Goal: Task Accomplishment & Management: Manage account settings

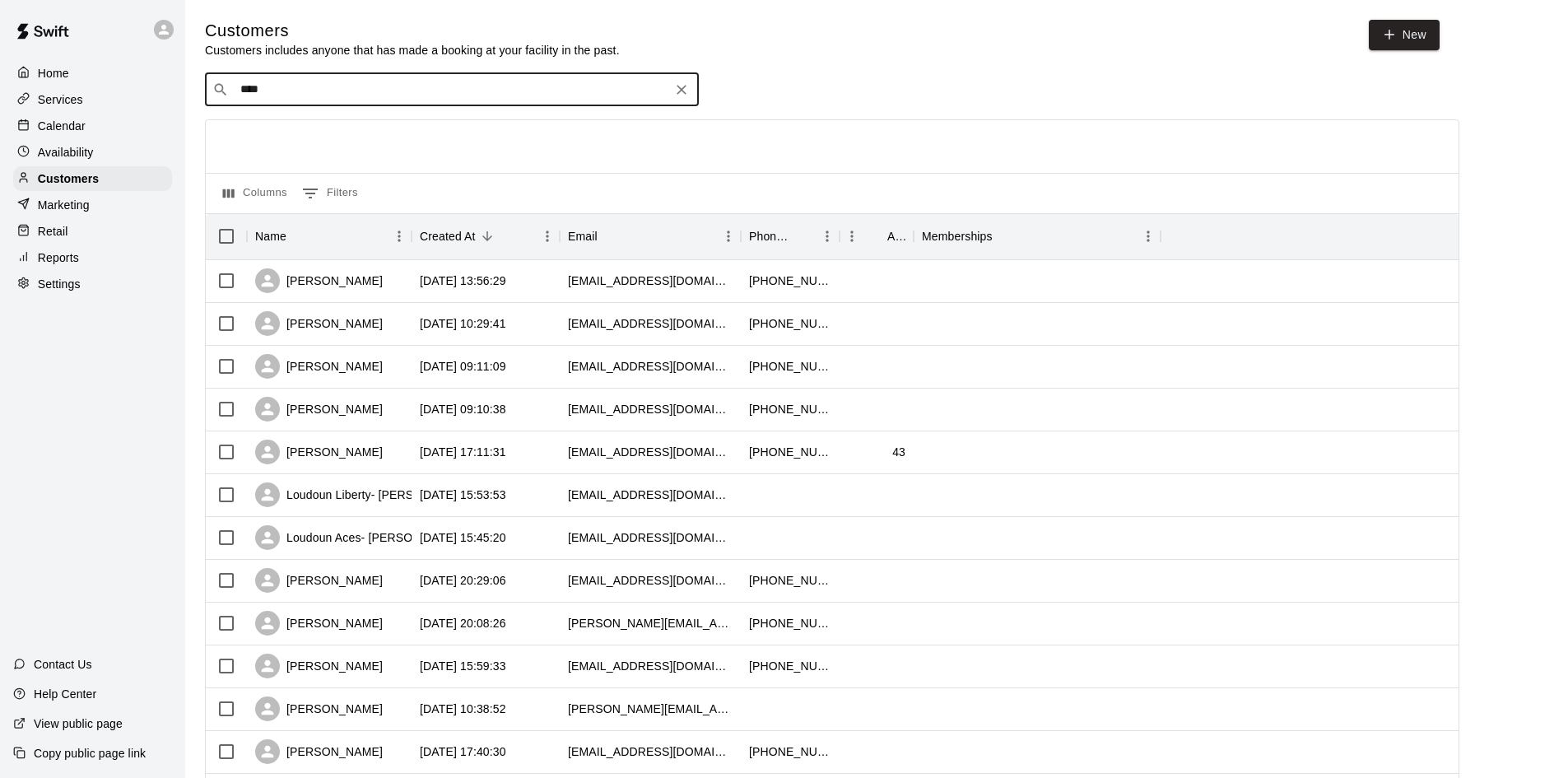
click at [92, 129] on div "Calendar" at bounding box center [92, 125] width 159 height 25
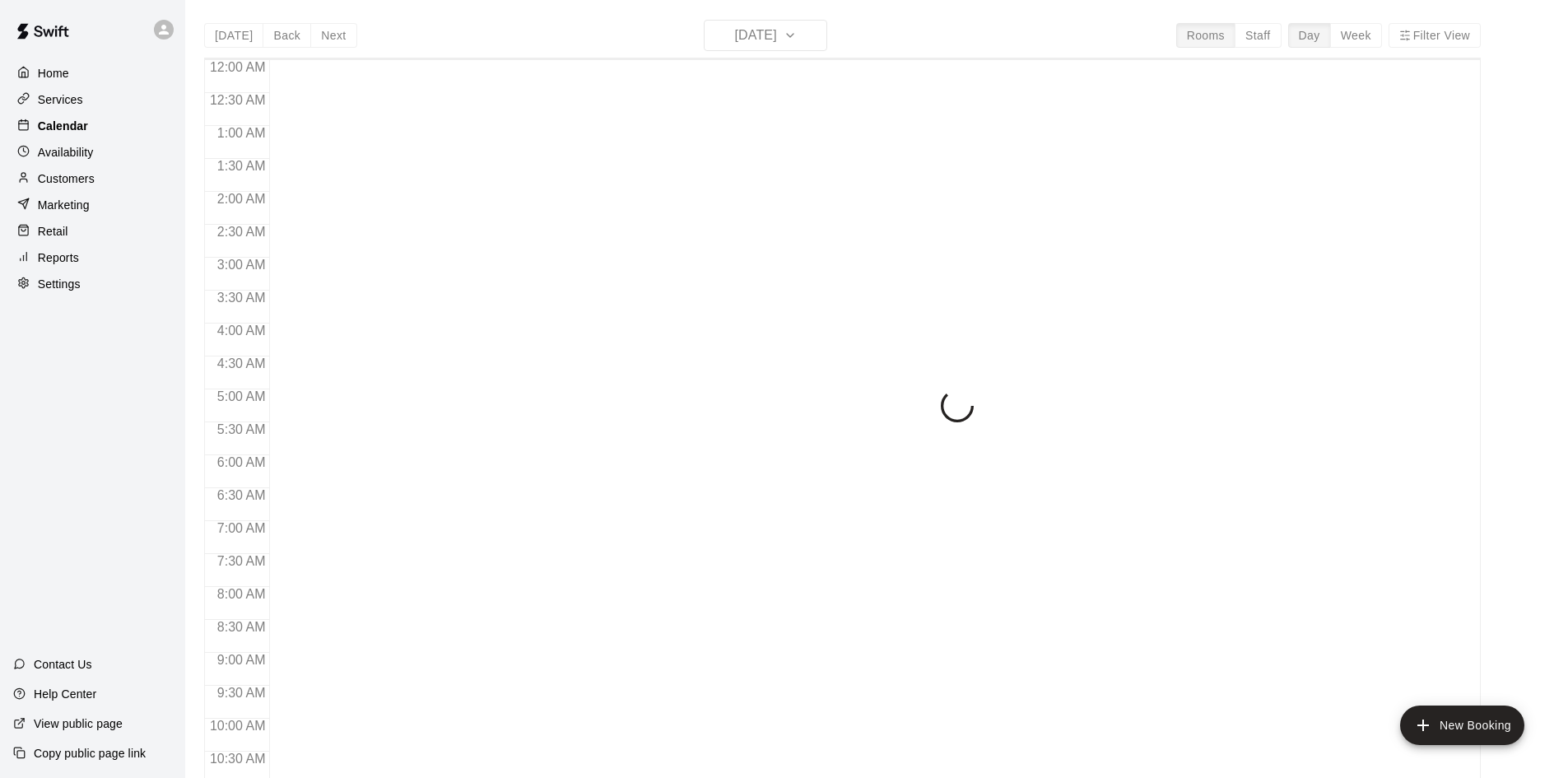
scroll to position [844, 0]
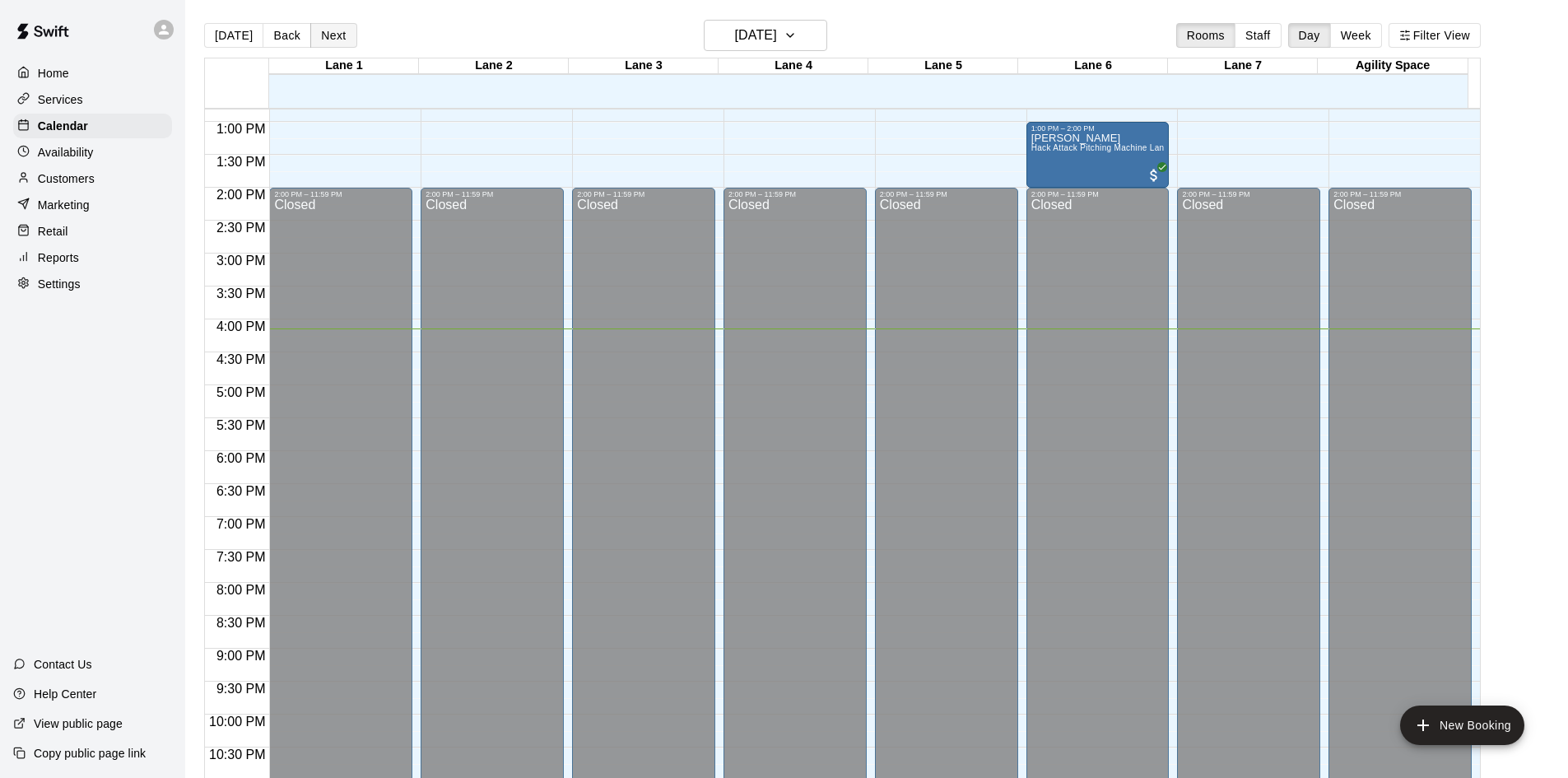
click at [342, 40] on button "Next" at bounding box center [333, 35] width 46 height 25
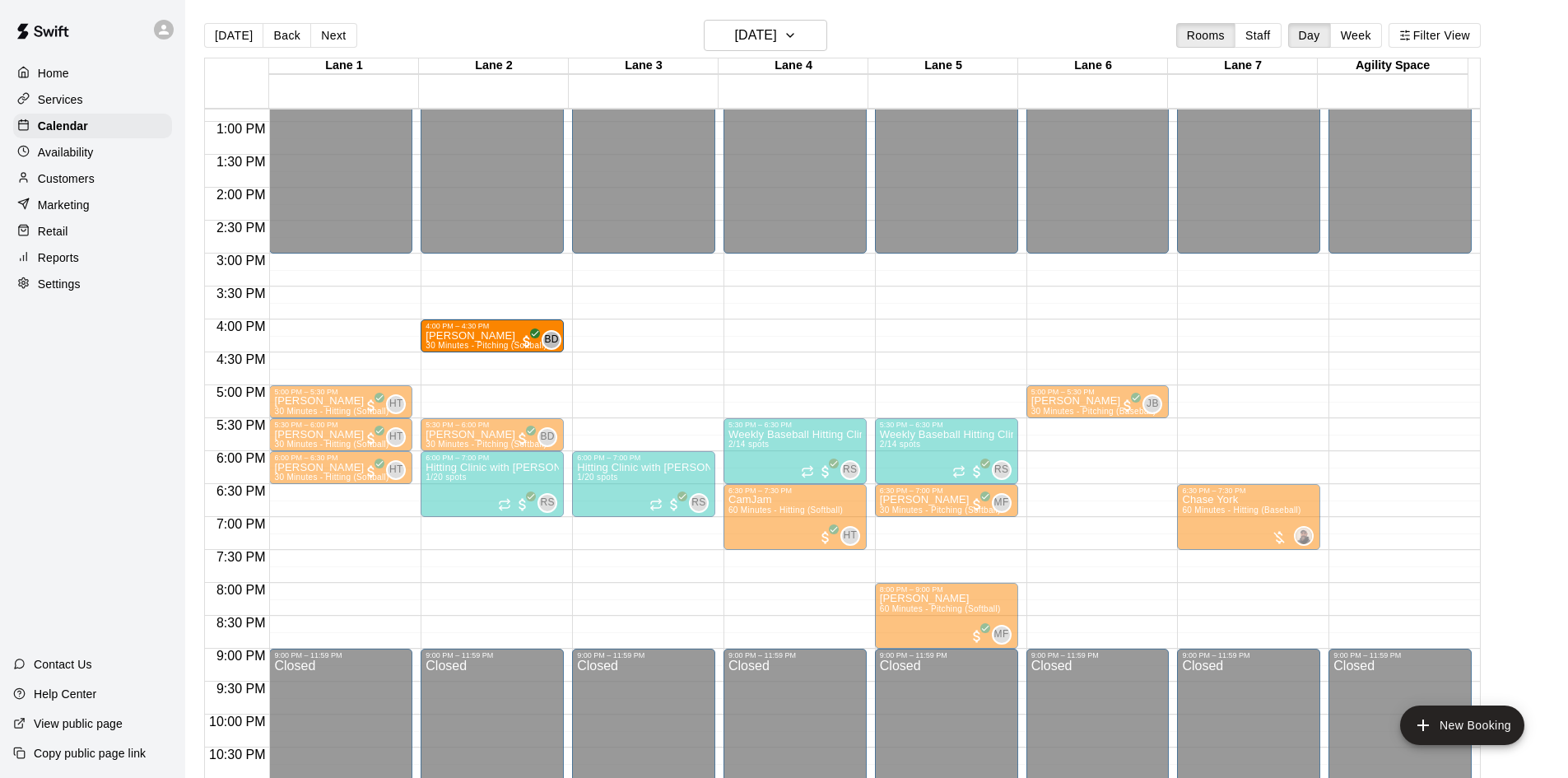
drag, startPoint x: 322, startPoint y: 333, endPoint x: 430, endPoint y: 339, distance: 108.2
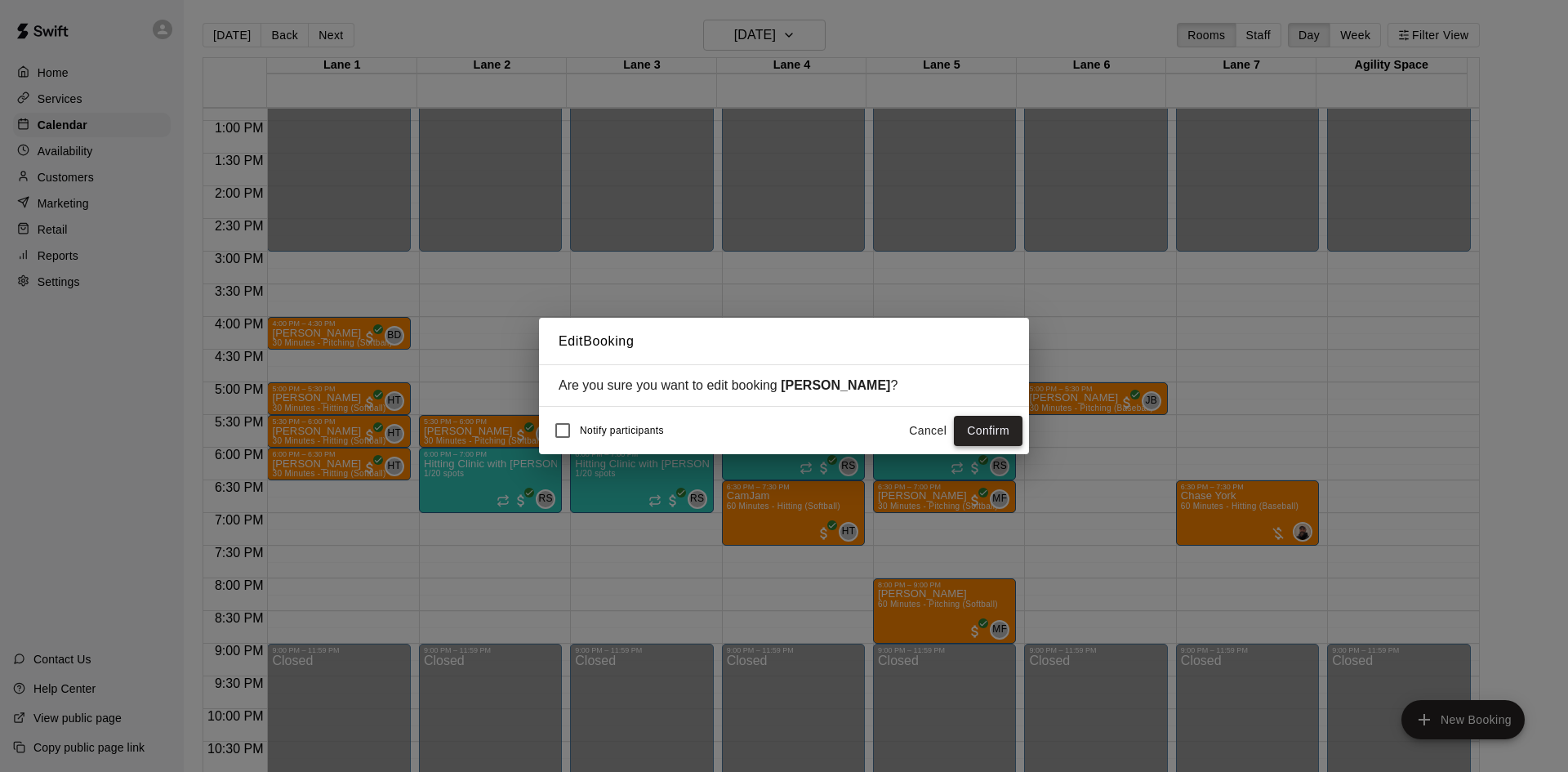
click at [991, 431] on button "Confirm" at bounding box center [988, 432] width 69 height 31
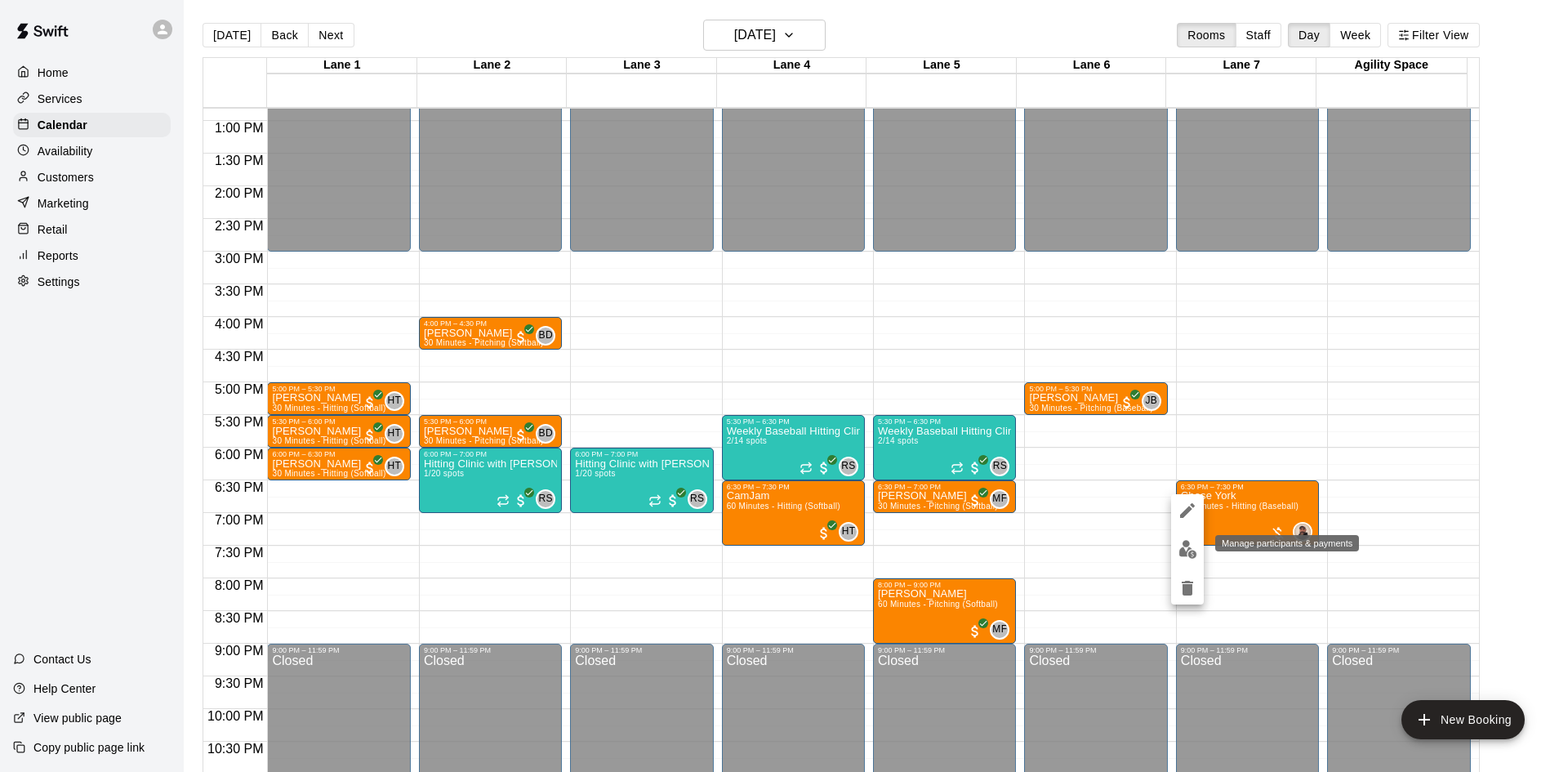
click at [1187, 550] on img "edit" at bounding box center [1188, 550] width 19 height 19
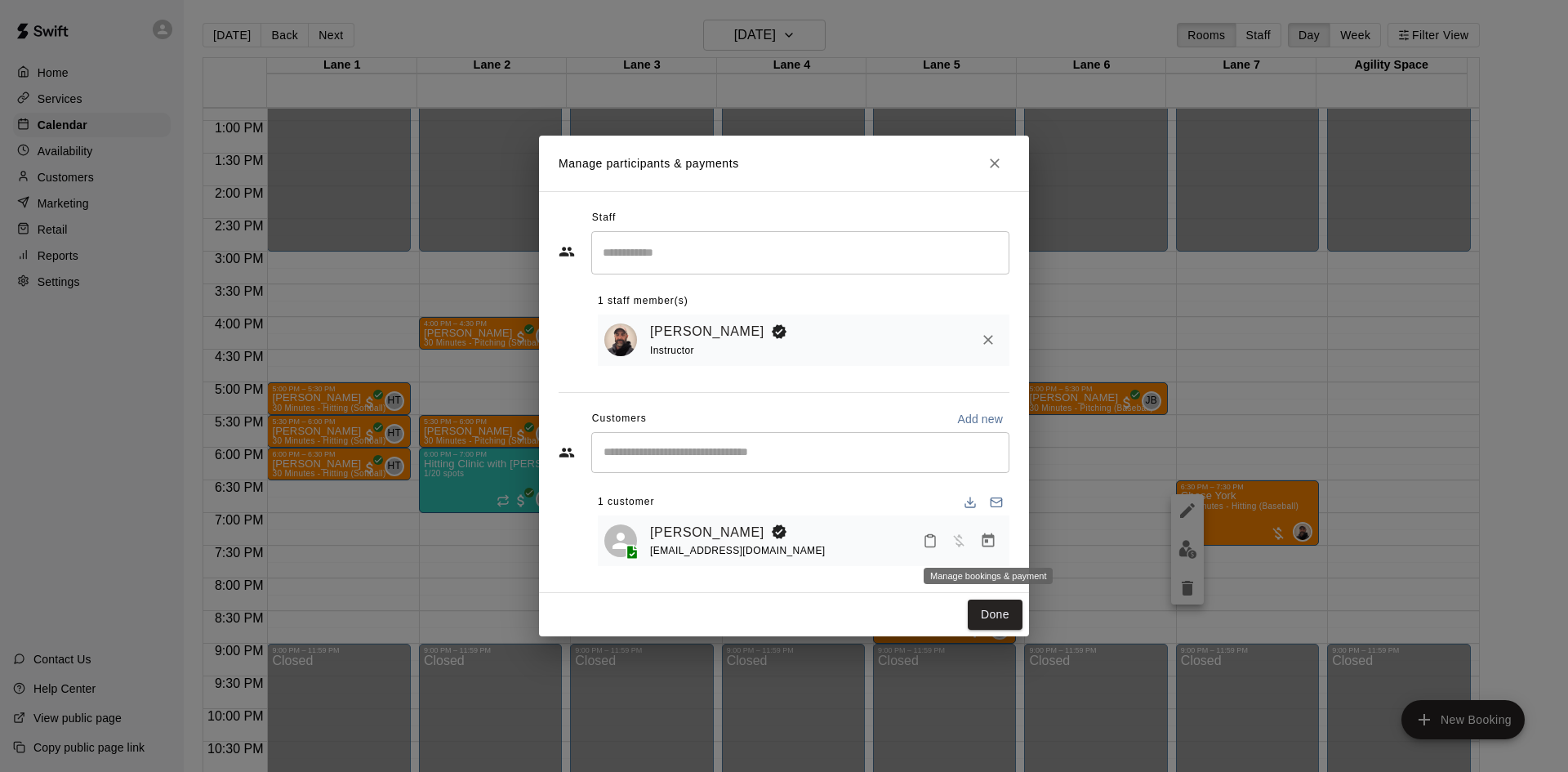
click at [990, 537] on icon "Manage bookings & payment" at bounding box center [989, 540] width 12 height 14
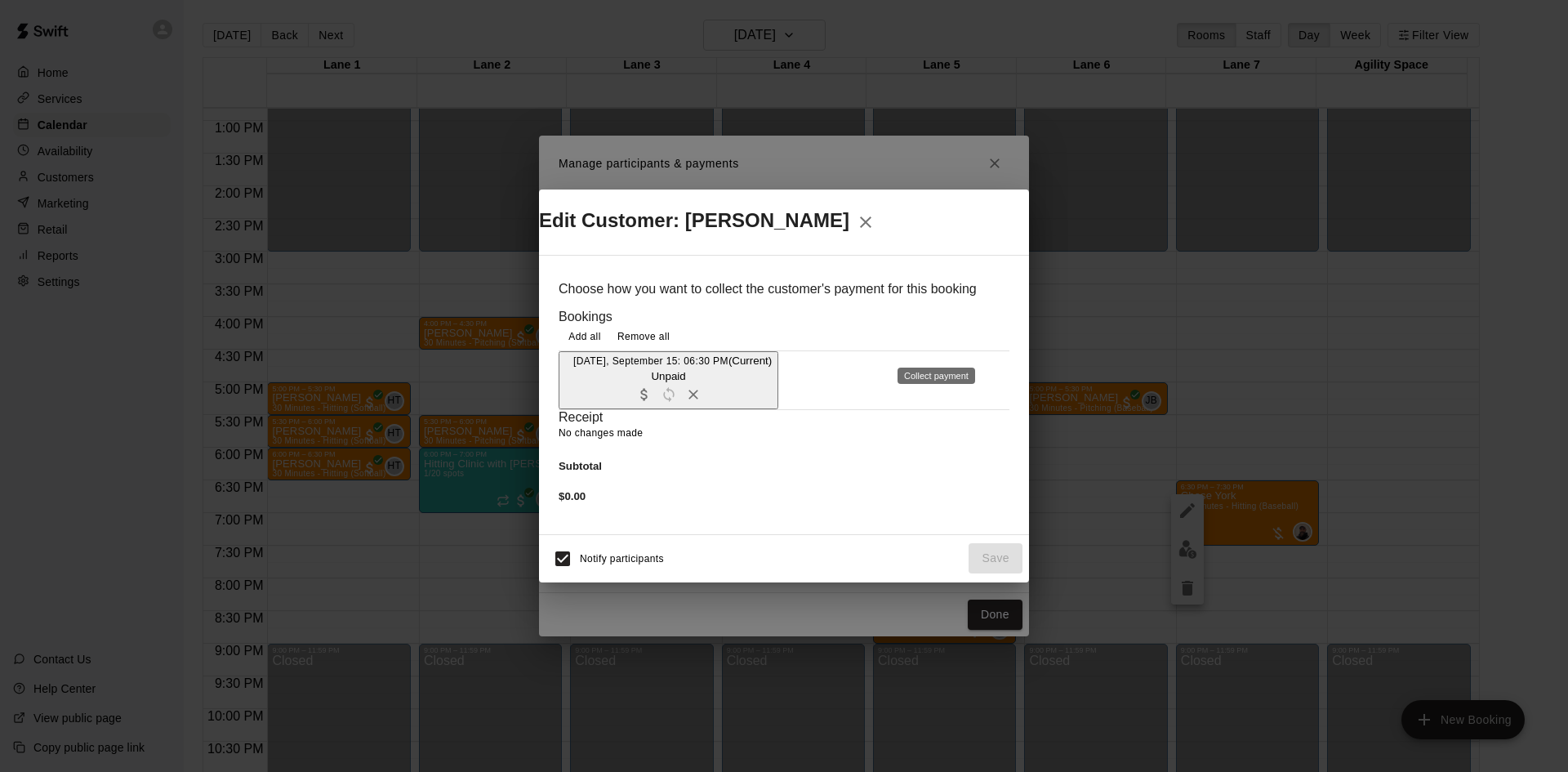
click at [653, 386] on icon "Collect payment" at bounding box center [644, 394] width 16 height 16
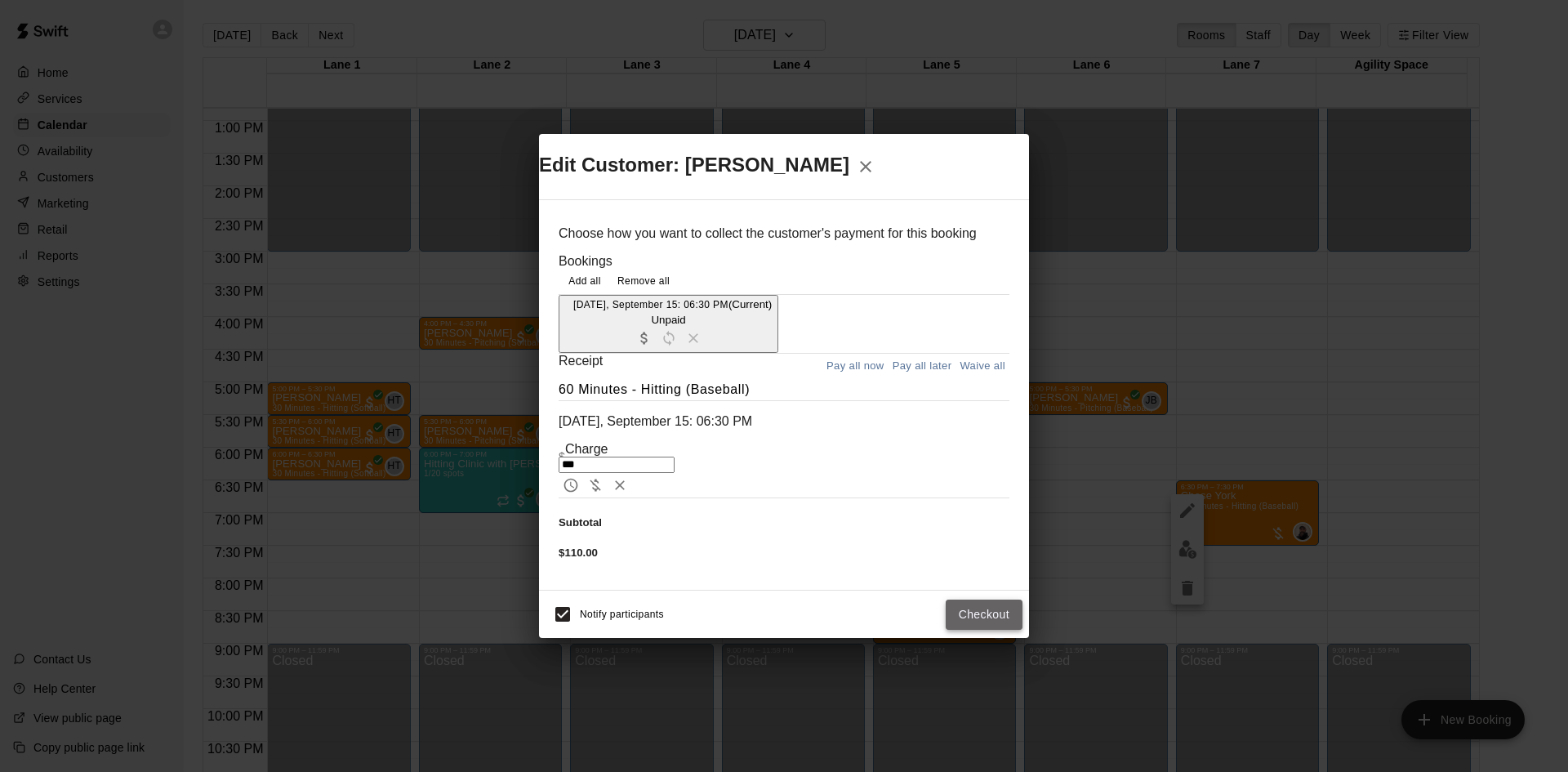
click at [967, 600] on button "Checkout" at bounding box center [984, 615] width 77 height 31
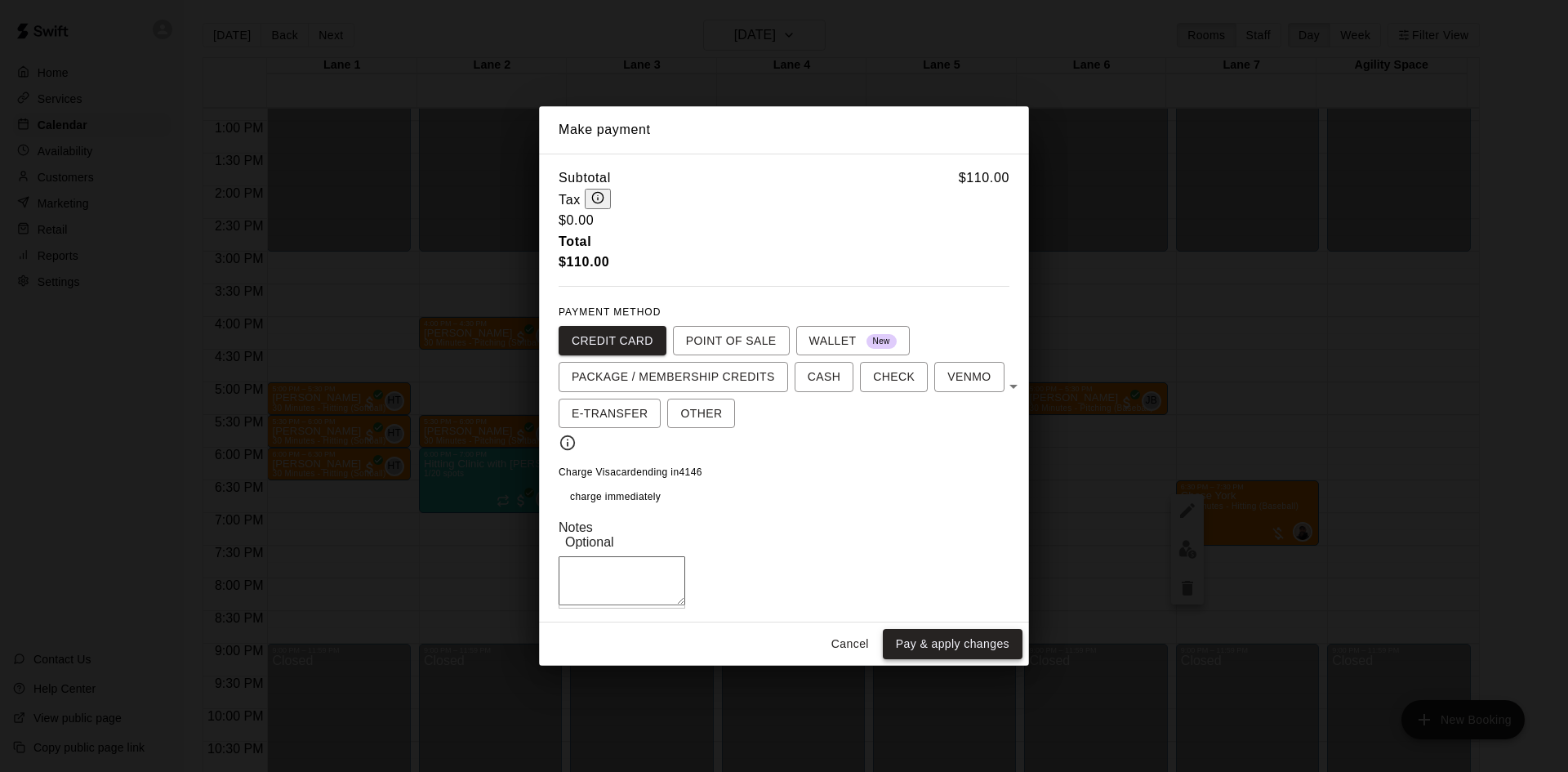
click at [939, 642] on button "Pay & apply changes" at bounding box center [953, 644] width 140 height 31
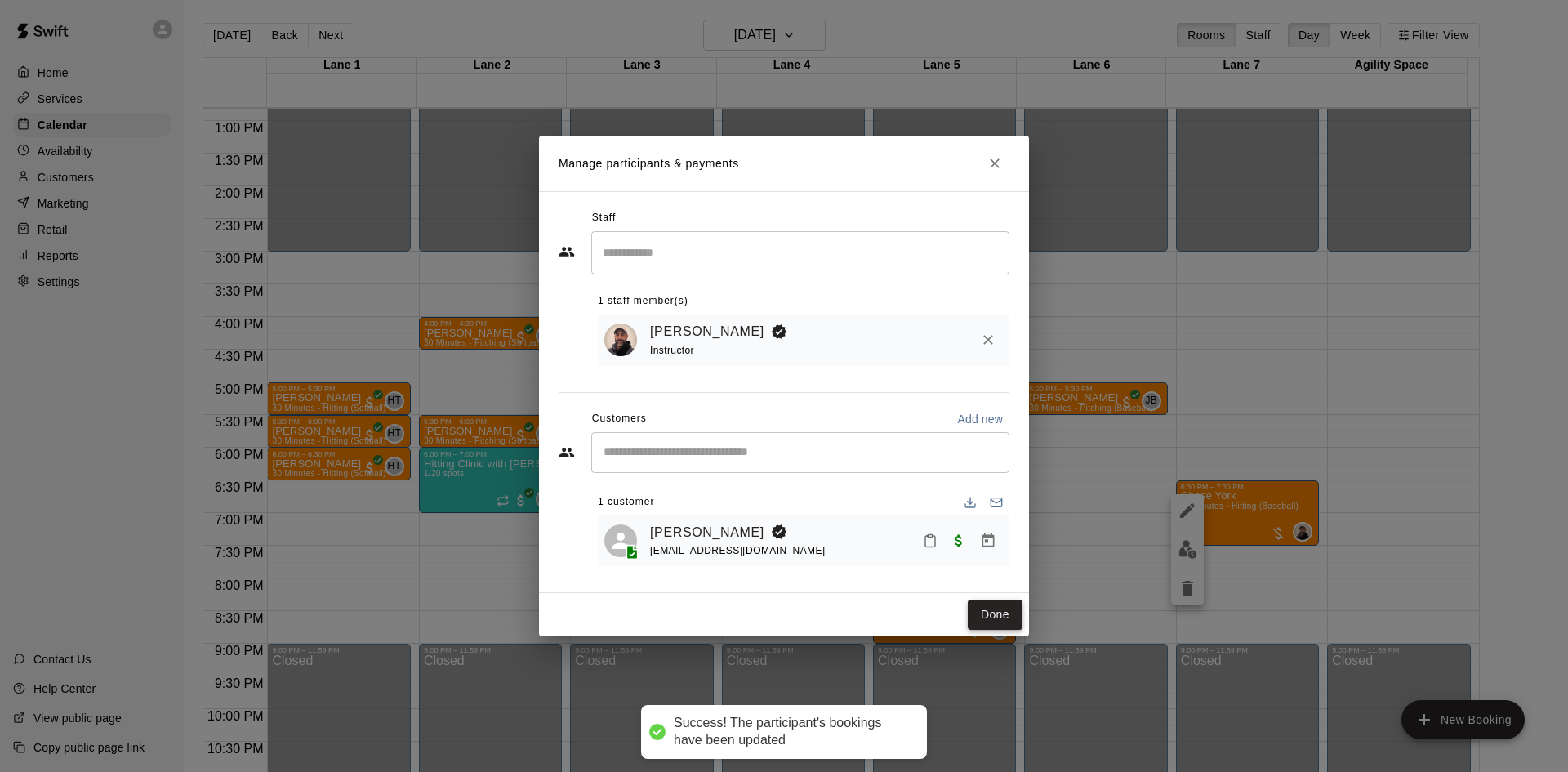
click at [1009, 620] on button "Done" at bounding box center [995, 615] width 54 height 31
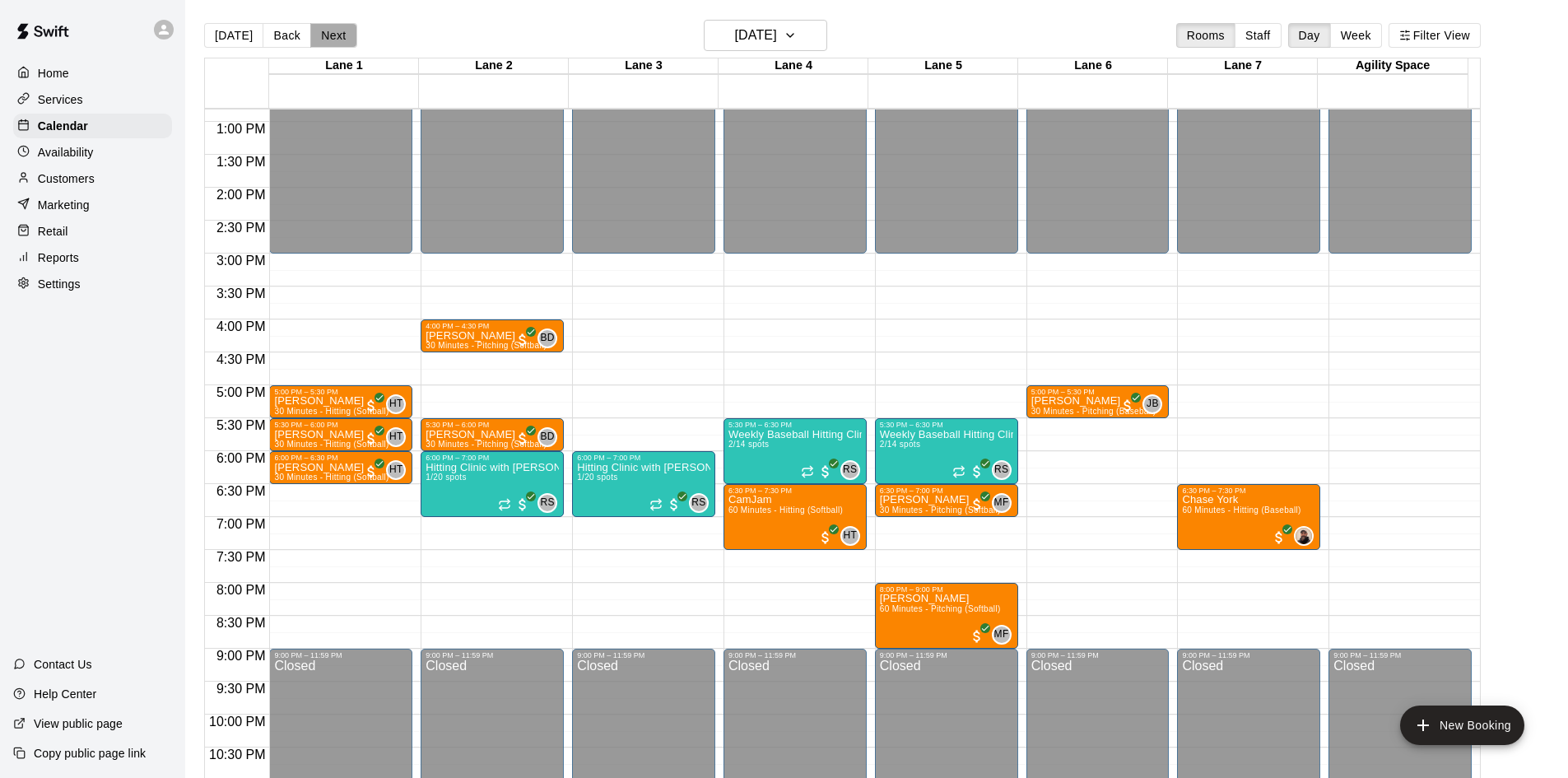
click at [338, 35] on button "Next" at bounding box center [333, 35] width 46 height 25
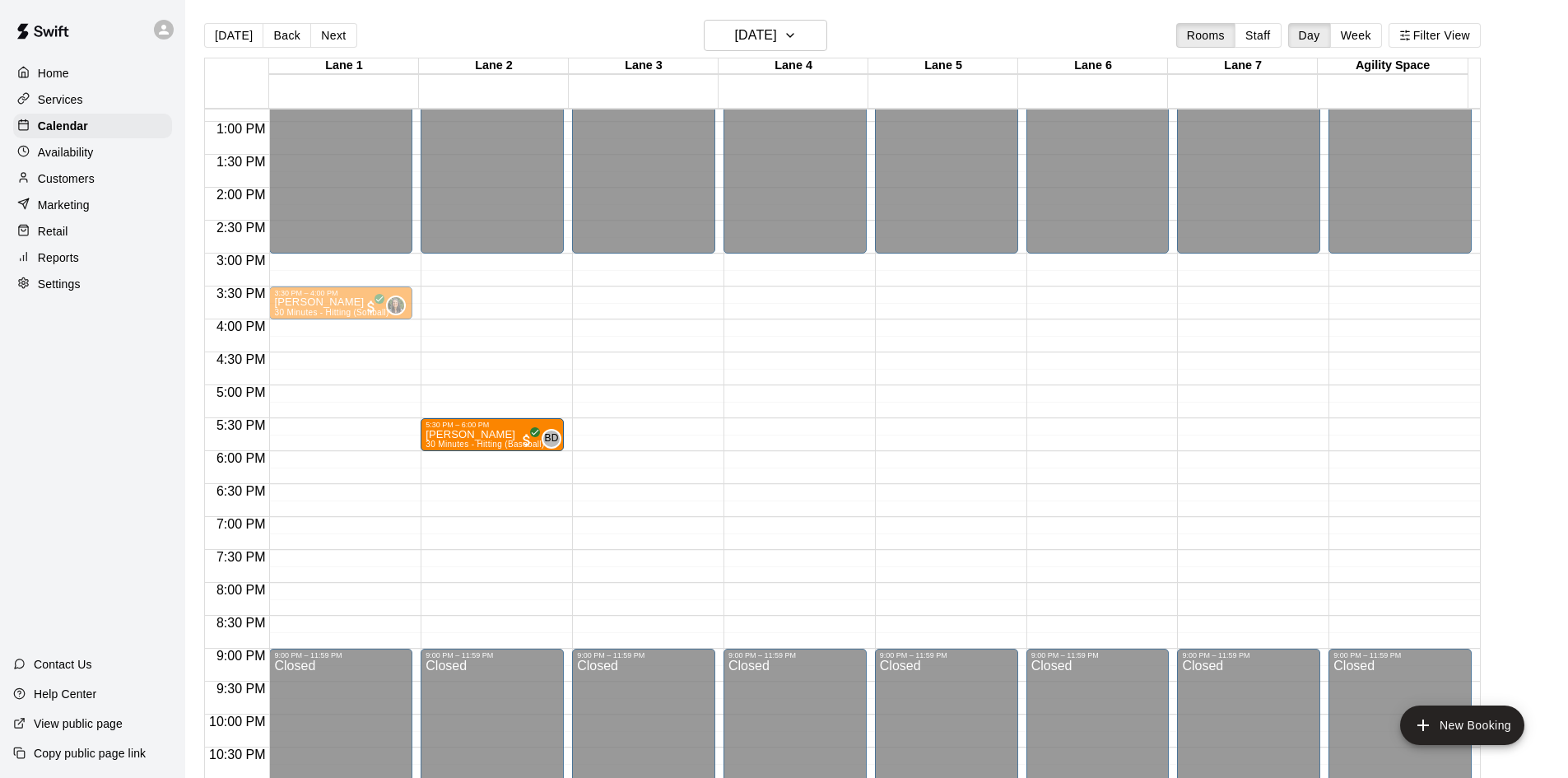
drag, startPoint x: 320, startPoint y: 440, endPoint x: 470, endPoint y: 455, distance: 150.7
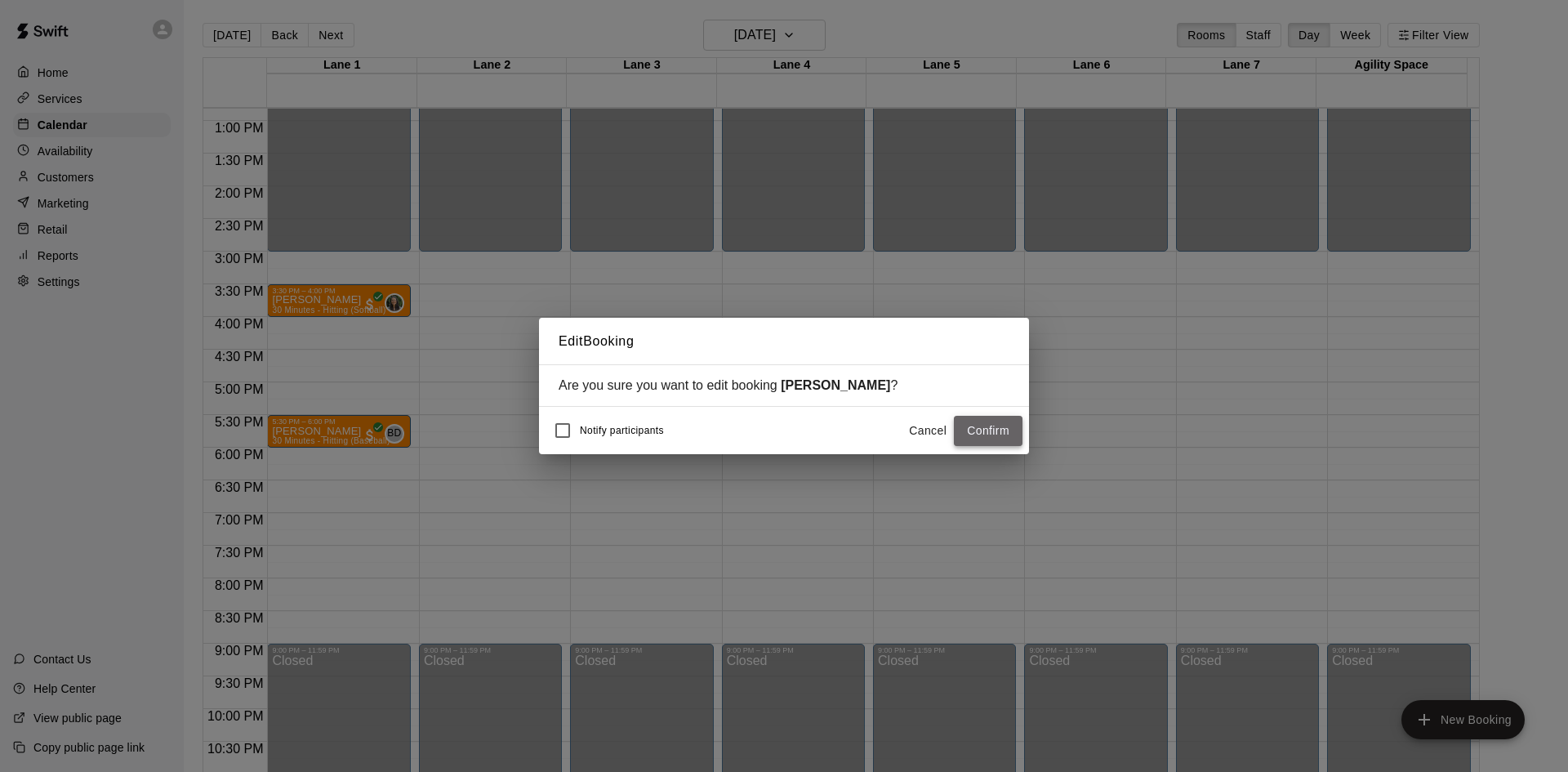
click at [985, 434] on button "Confirm" at bounding box center [988, 432] width 69 height 31
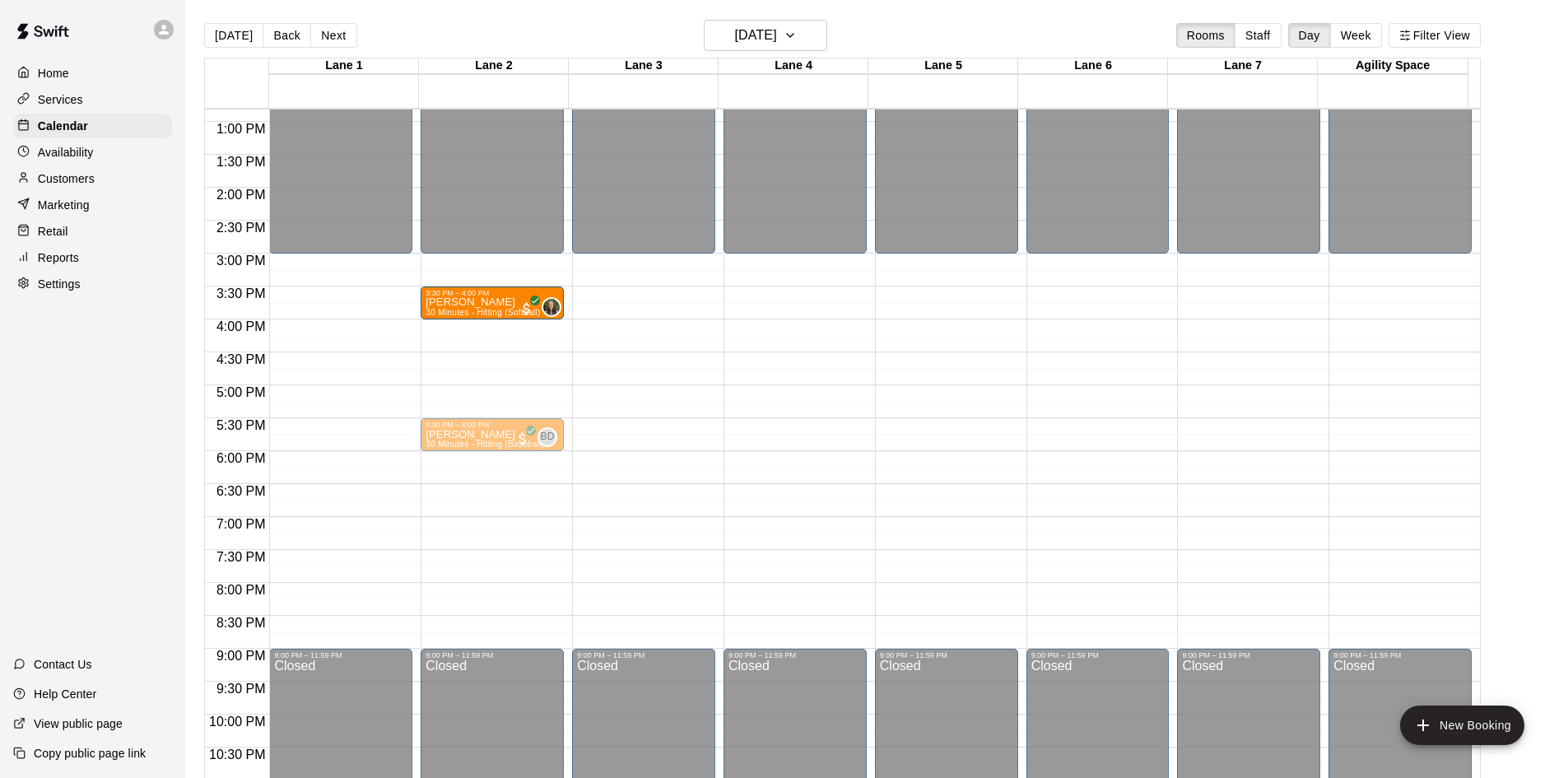
drag, startPoint x: 310, startPoint y: 303, endPoint x: 440, endPoint y: 317, distance: 130.8
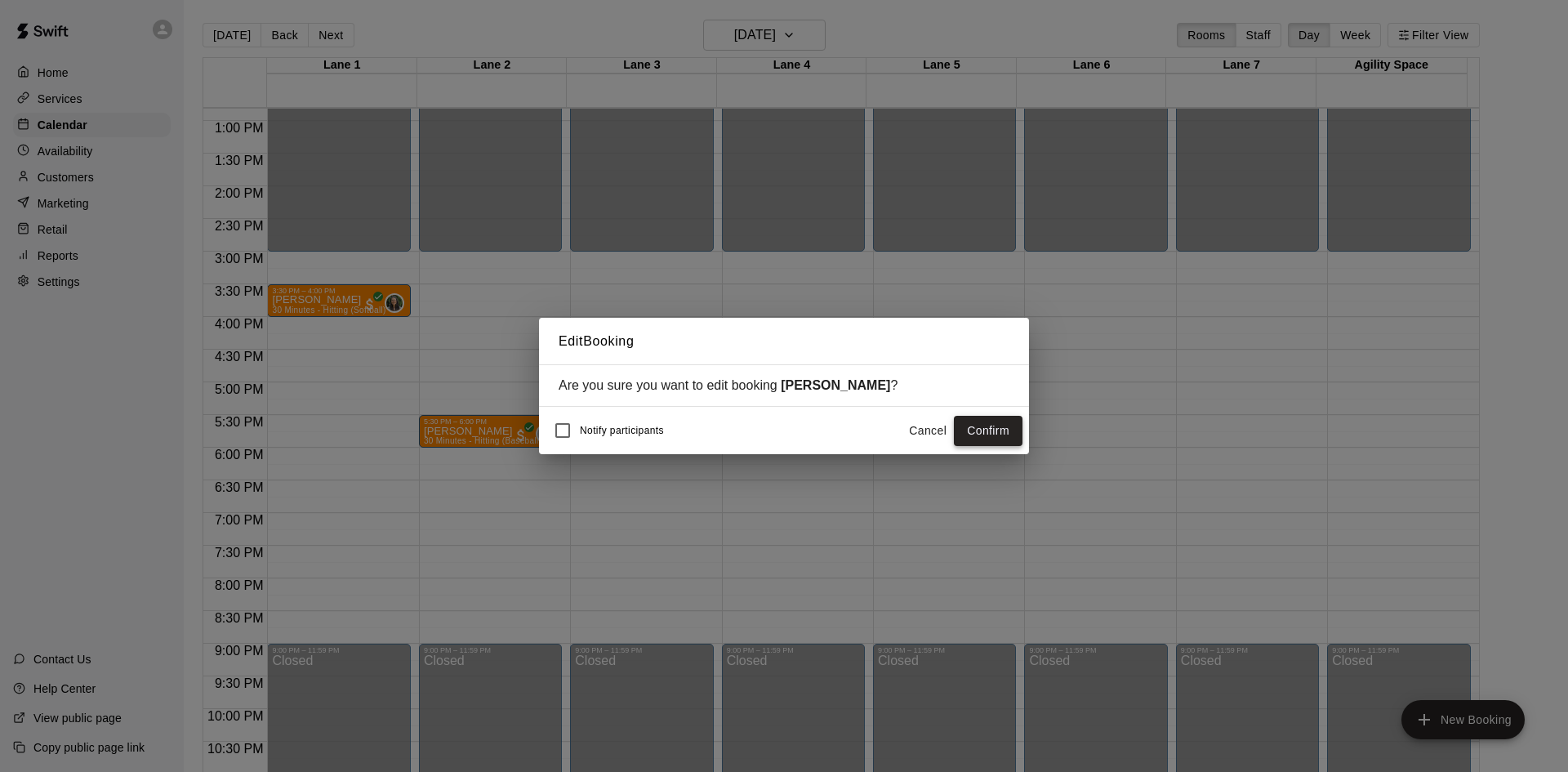
click at [1003, 436] on button "Confirm" at bounding box center [988, 432] width 69 height 31
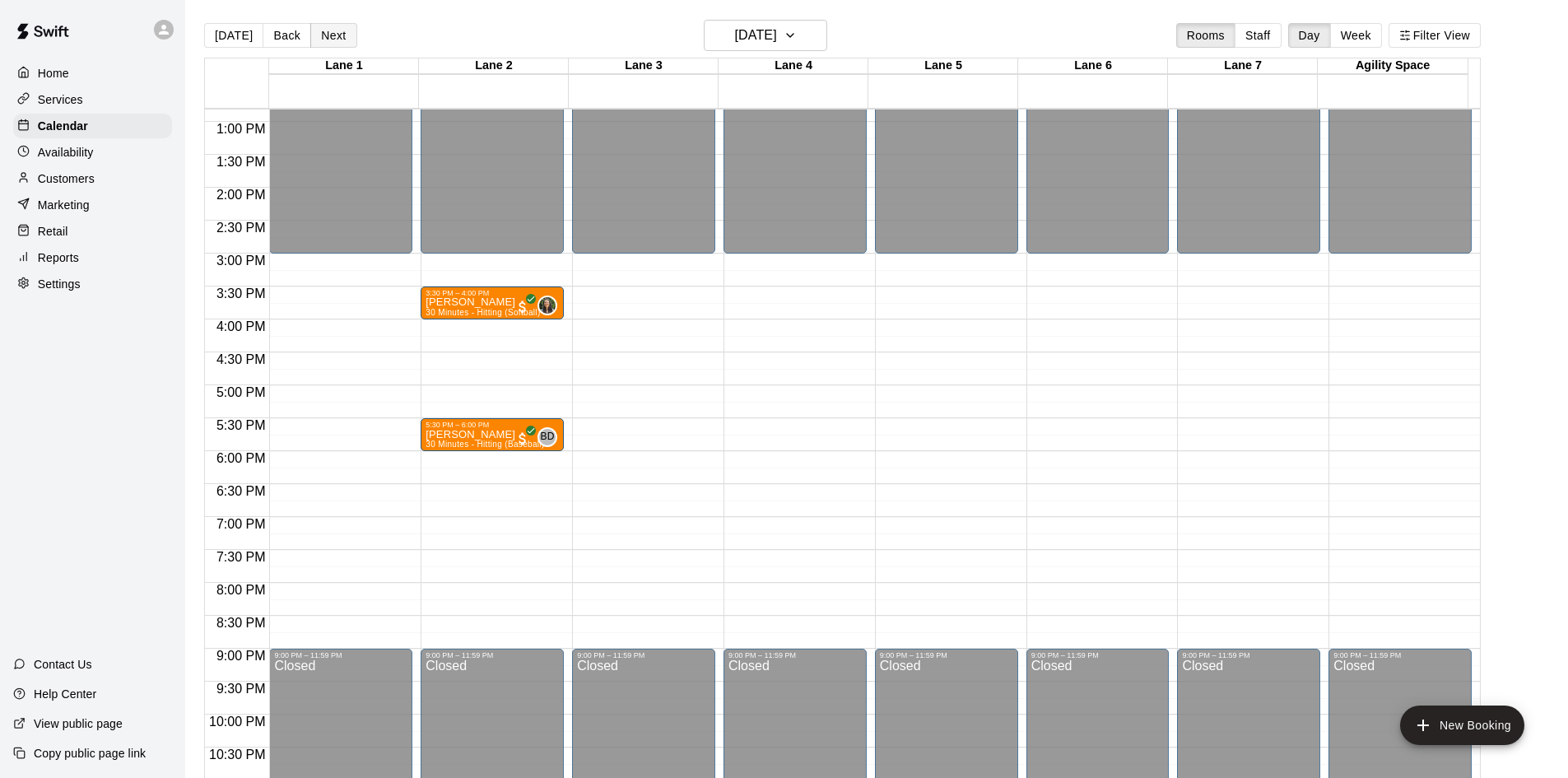
click at [342, 40] on button "Next" at bounding box center [333, 35] width 46 height 25
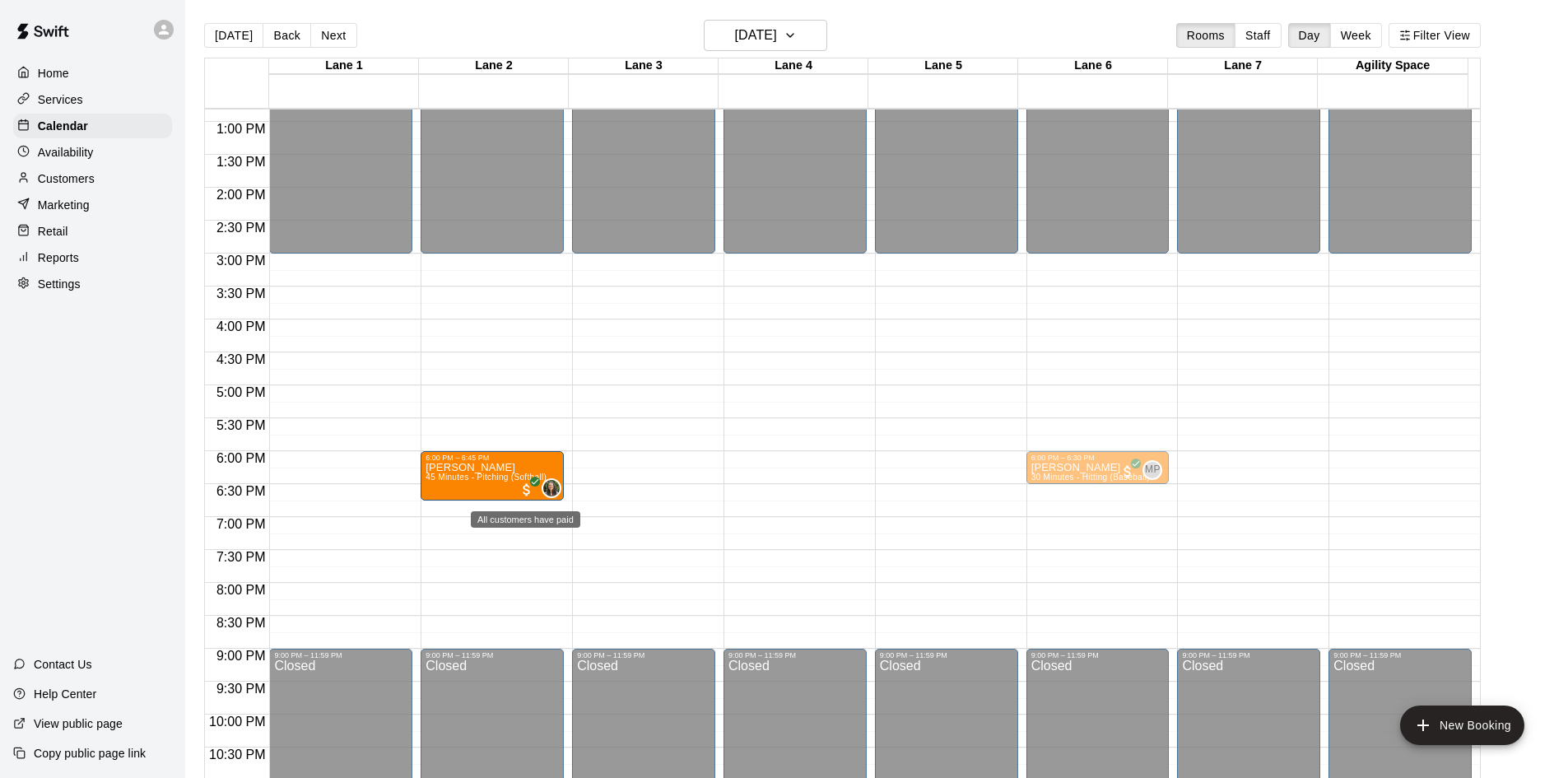
drag, startPoint x: 297, startPoint y: 473, endPoint x: 538, endPoint y: 483, distance: 241.2
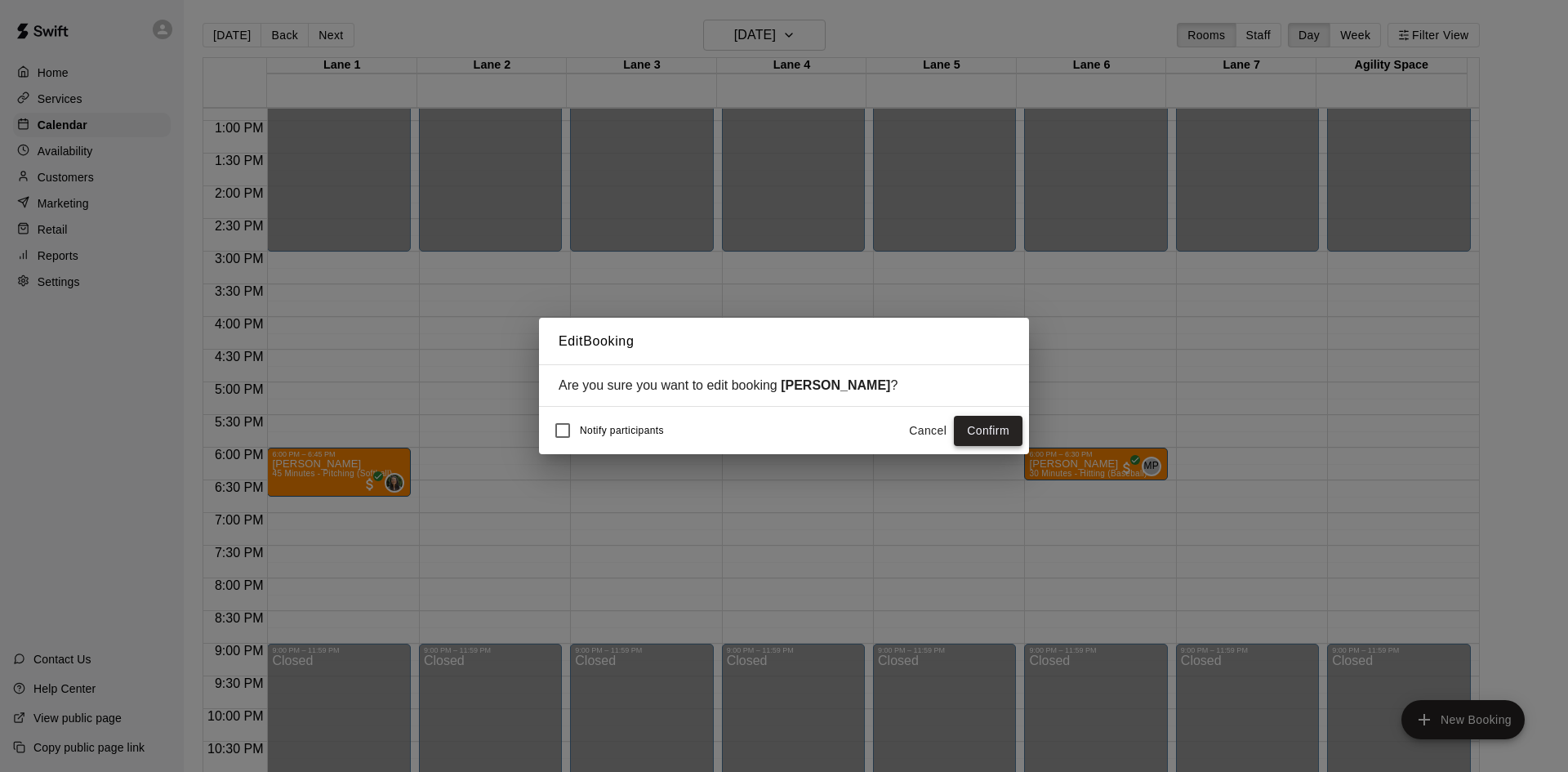
click at [1013, 433] on button "Confirm" at bounding box center [988, 432] width 69 height 31
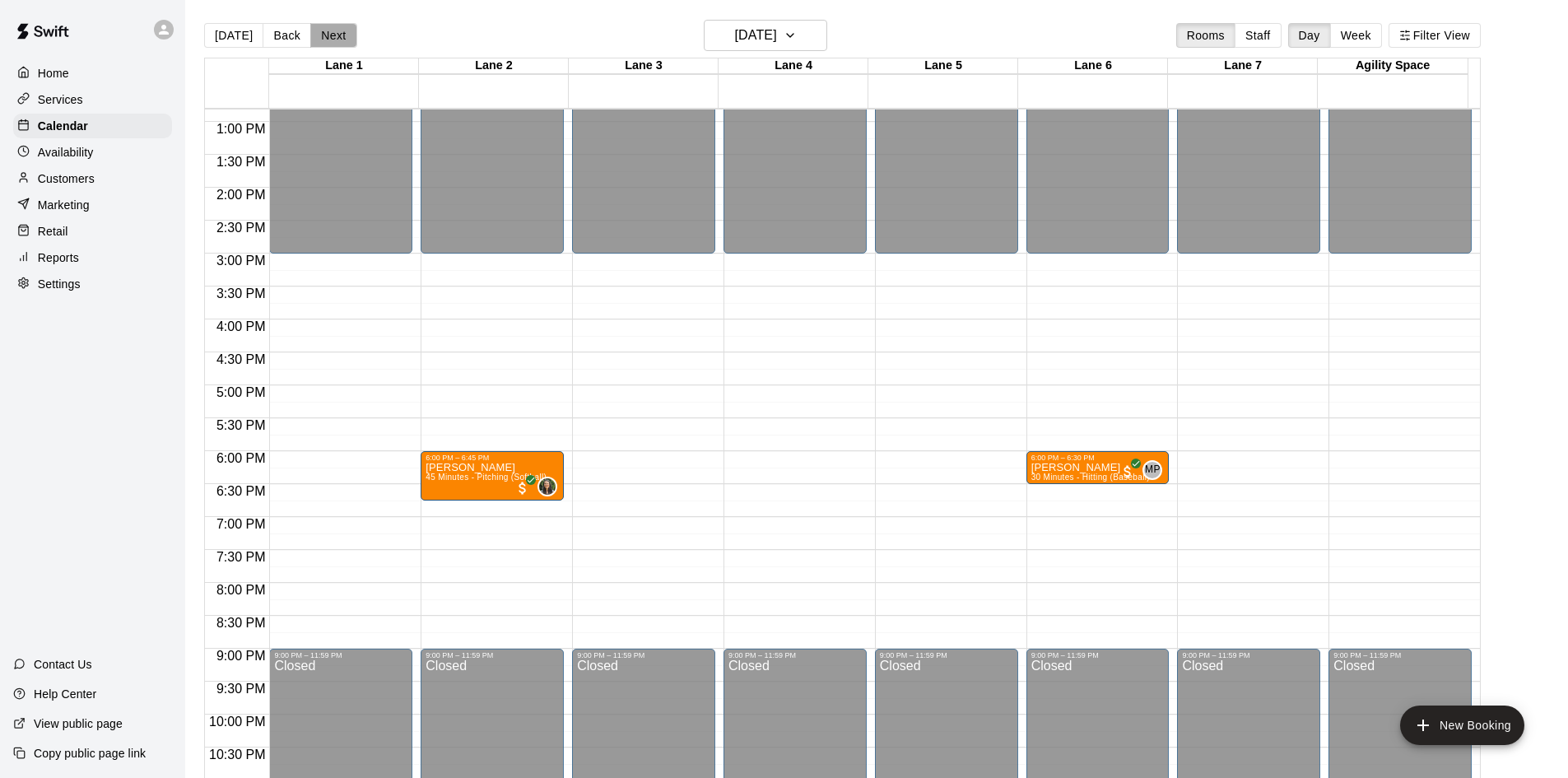
click at [329, 36] on button "Next" at bounding box center [333, 35] width 46 height 25
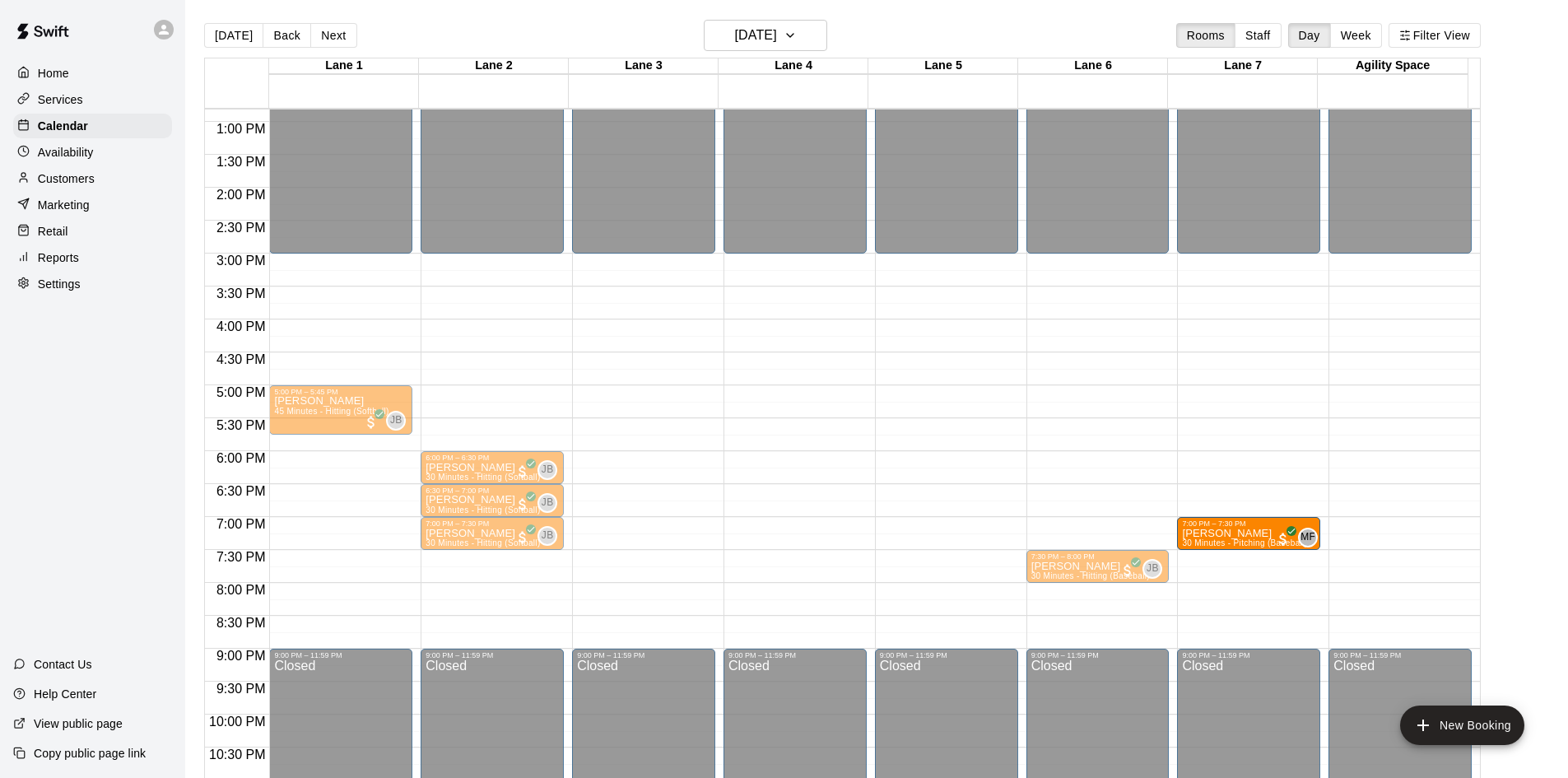
drag, startPoint x: 1068, startPoint y: 538, endPoint x: 1188, endPoint y: 543, distance: 120.1
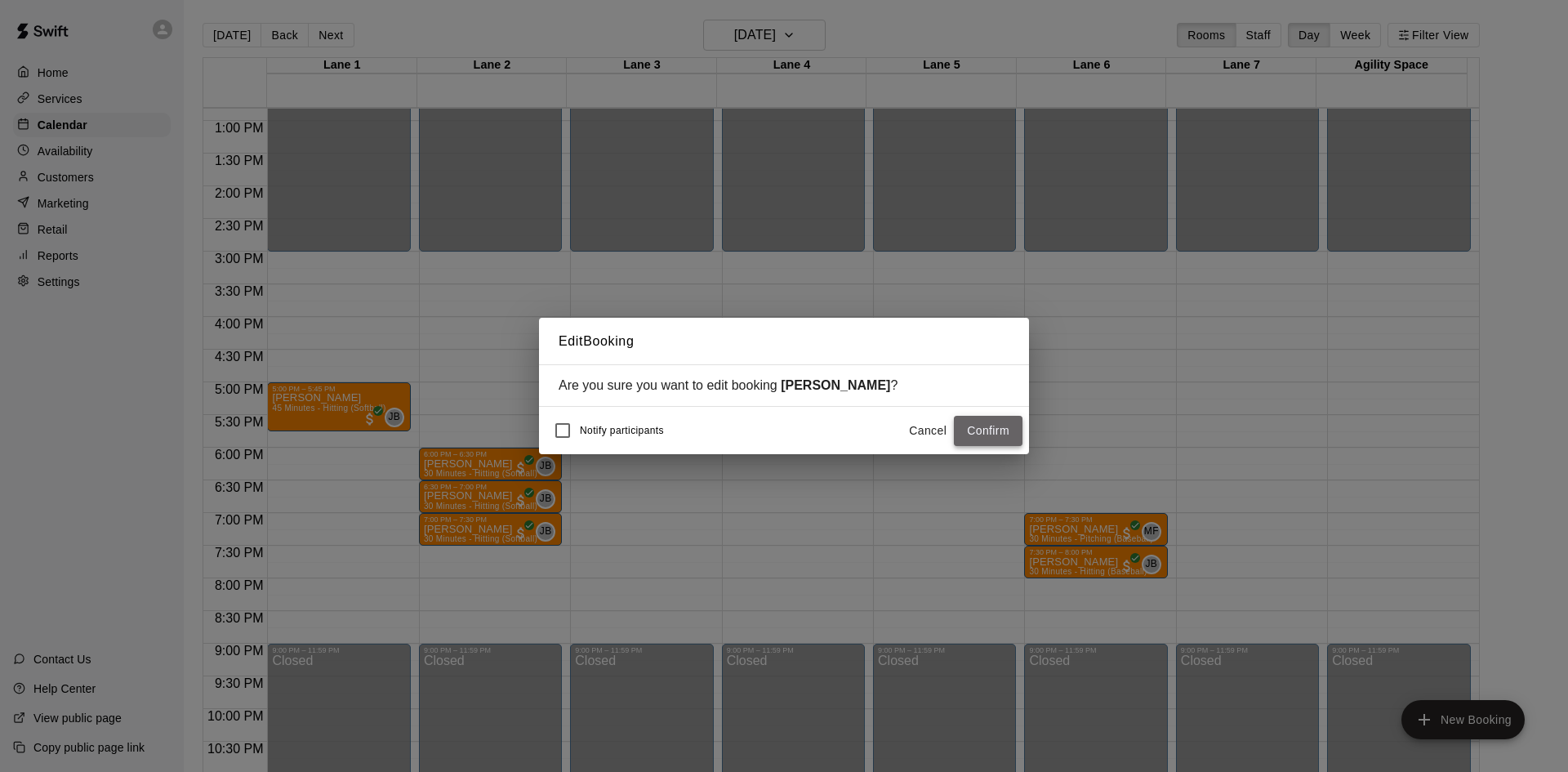
click at [995, 432] on button "Confirm" at bounding box center [988, 432] width 69 height 31
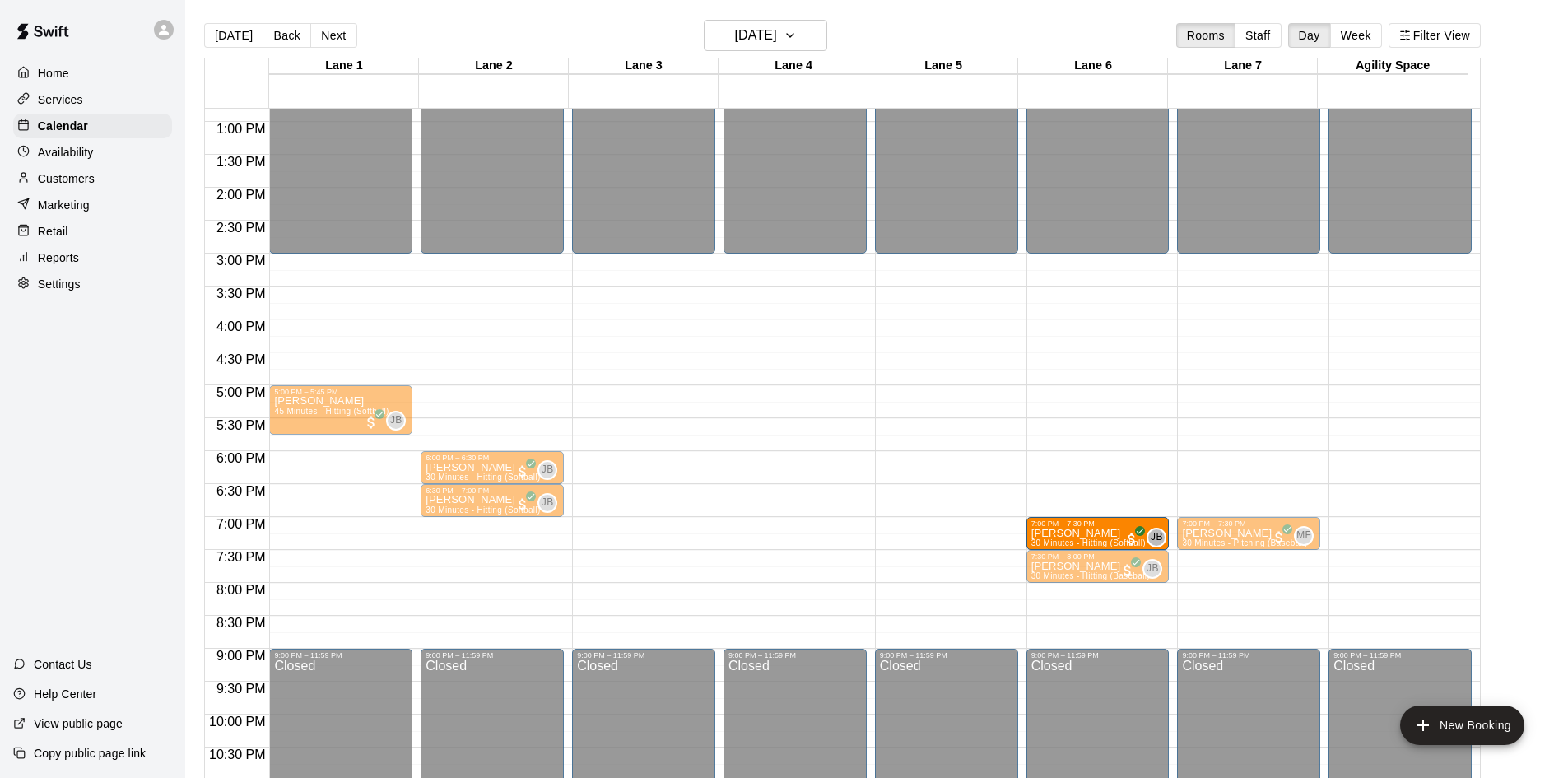
drag, startPoint x: 495, startPoint y: 535, endPoint x: 1028, endPoint y: 544, distance: 533.1
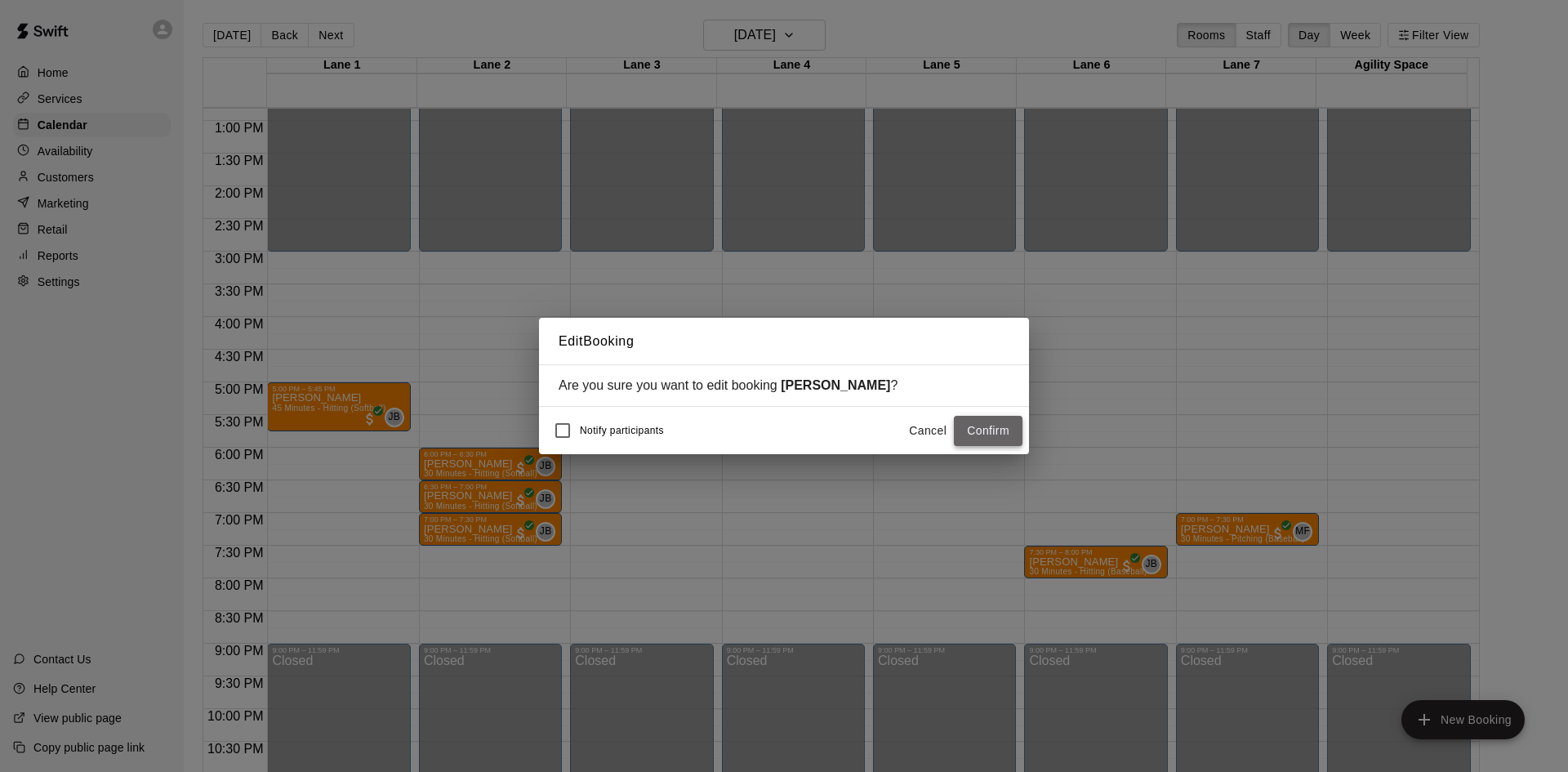
click at [1000, 437] on button "Confirm" at bounding box center [988, 432] width 69 height 31
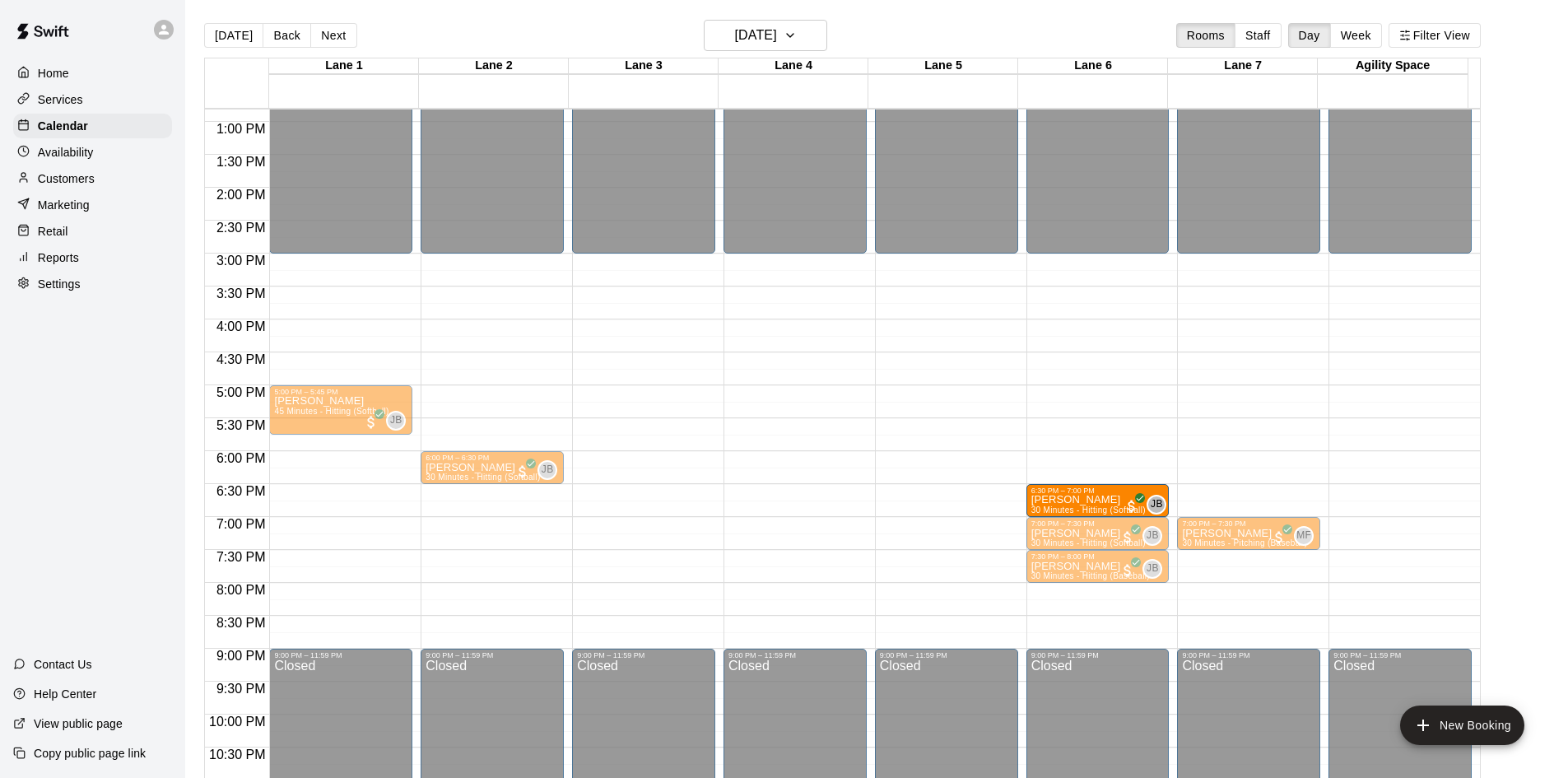
drag, startPoint x: 465, startPoint y: 507, endPoint x: 1060, endPoint y: 511, distance: 595.0
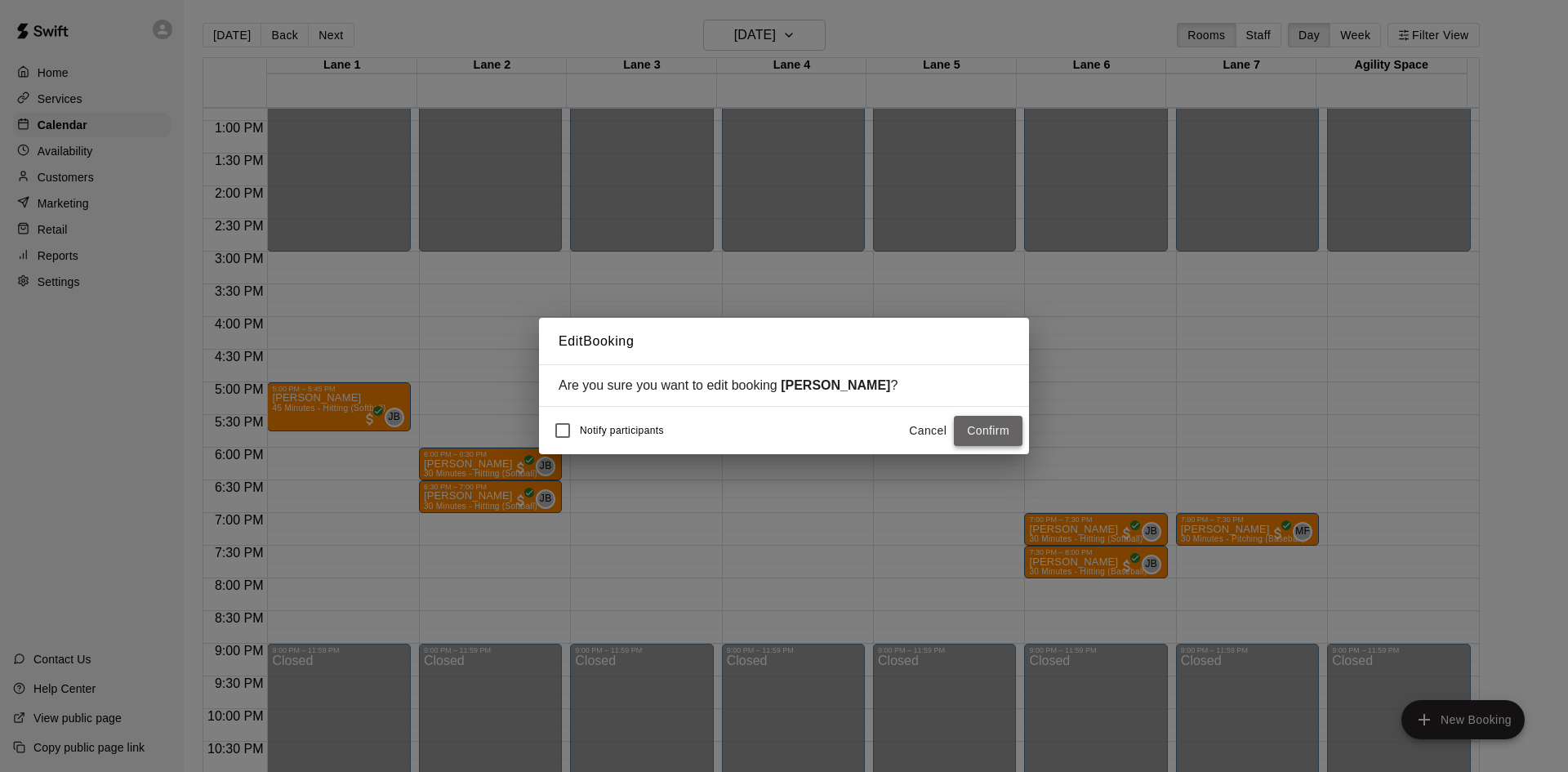
click at [1006, 426] on button "Confirm" at bounding box center [988, 432] width 69 height 31
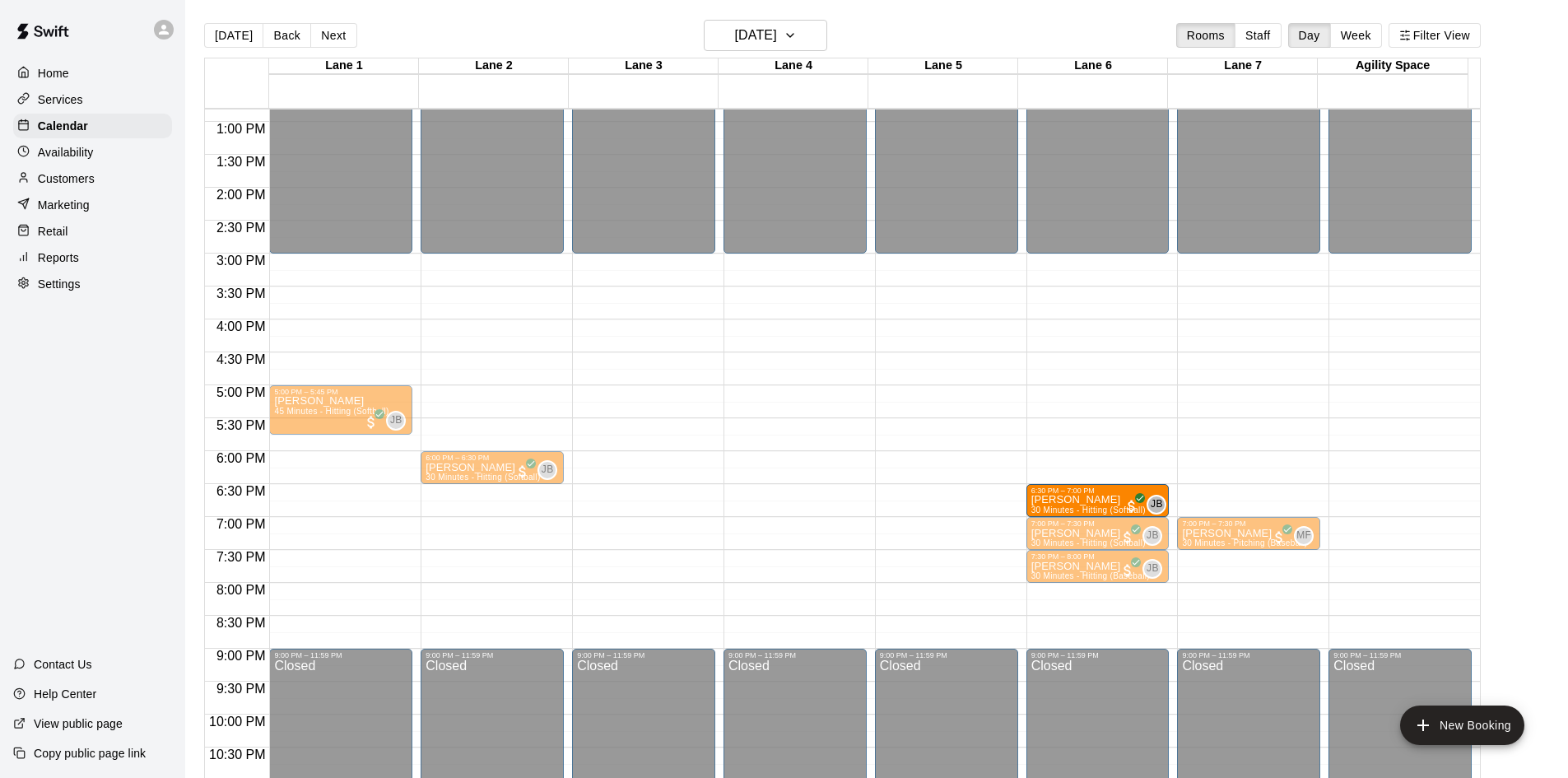
drag, startPoint x: 479, startPoint y: 504, endPoint x: 1047, endPoint y: 518, distance: 568.2
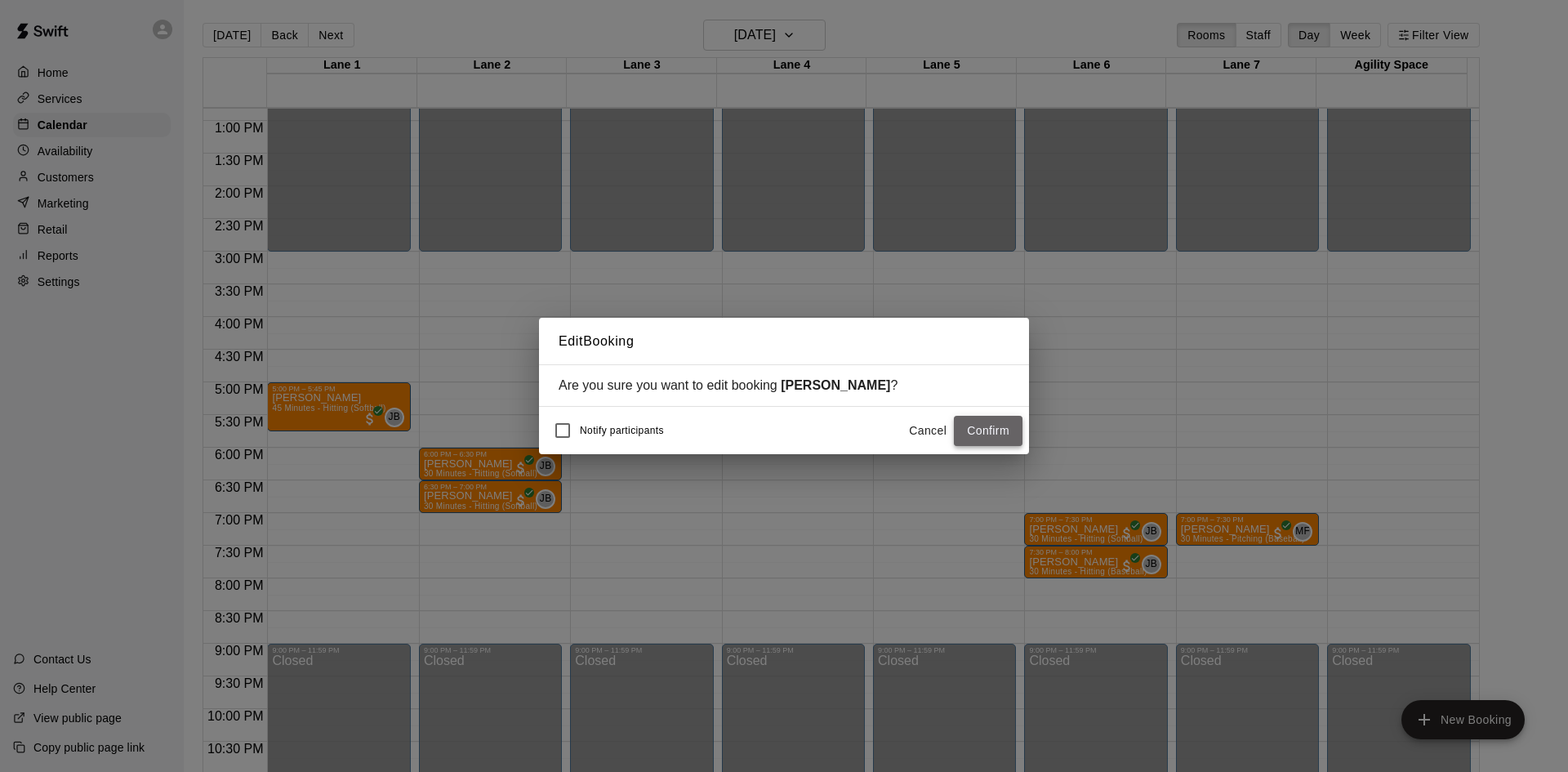
click at [1003, 436] on button "Confirm" at bounding box center [988, 432] width 69 height 31
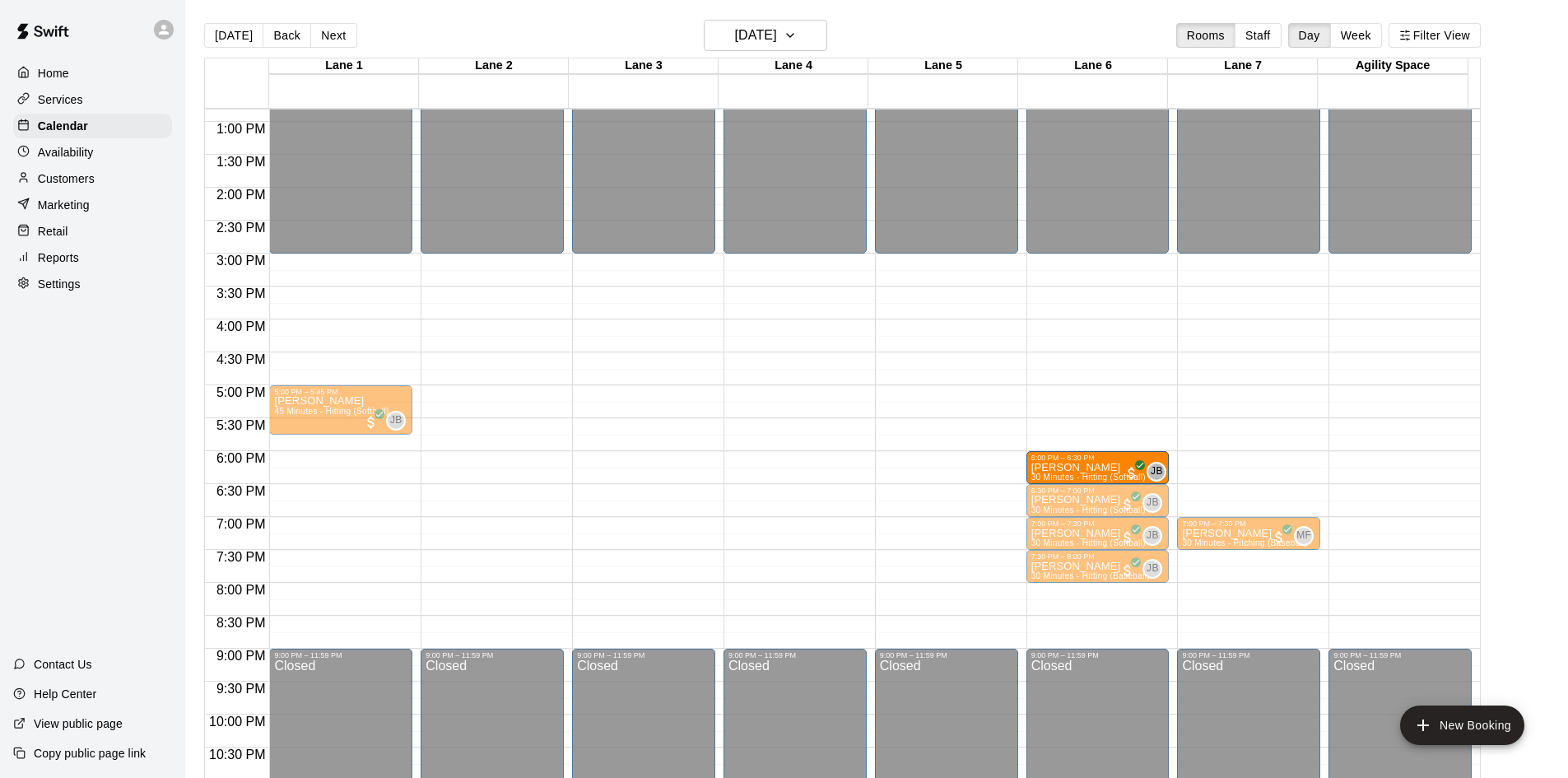
drag, startPoint x: 484, startPoint y: 473, endPoint x: 1078, endPoint y: 482, distance: 594.1
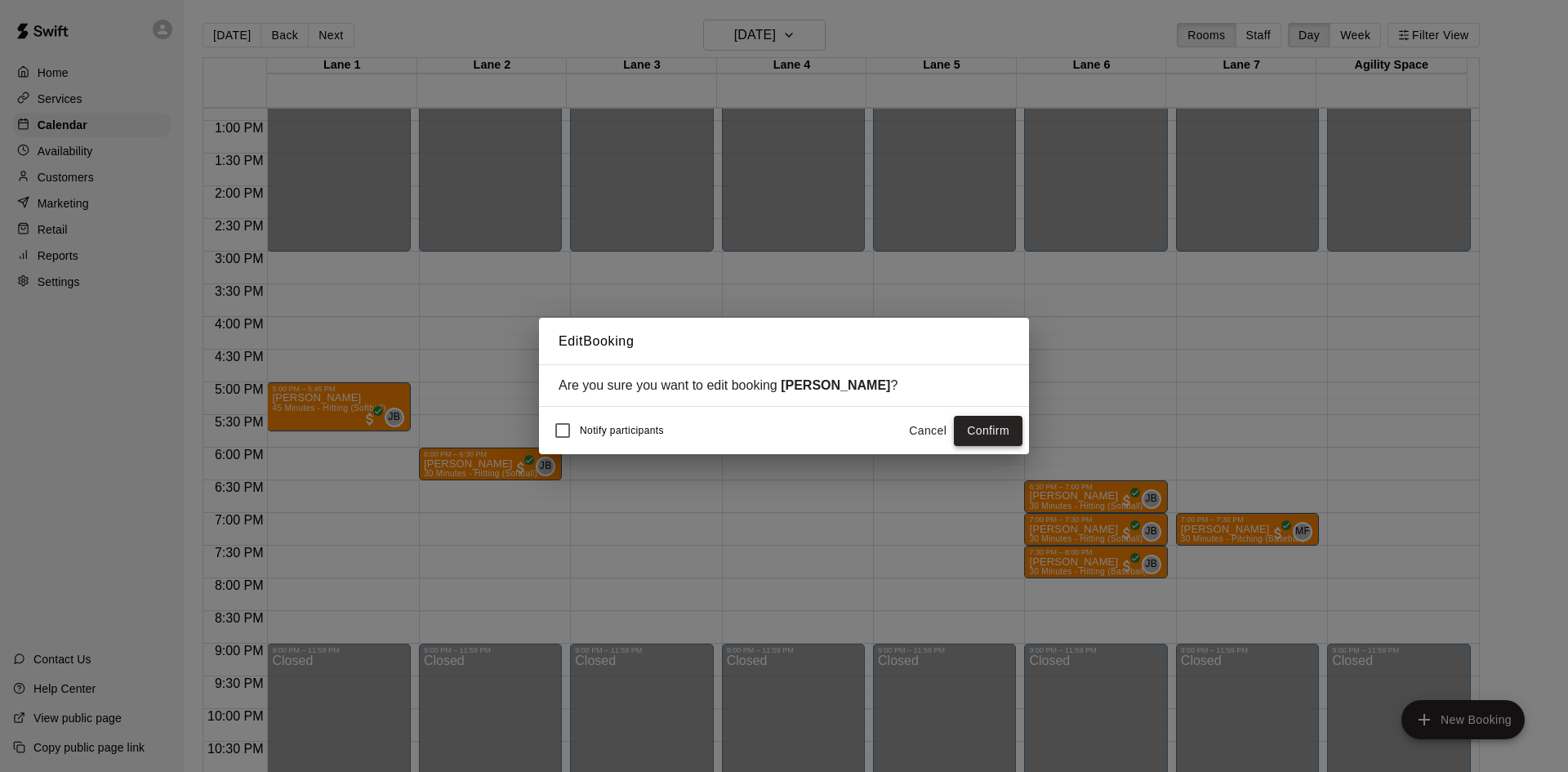
click at [975, 437] on button "Confirm" at bounding box center [988, 432] width 69 height 31
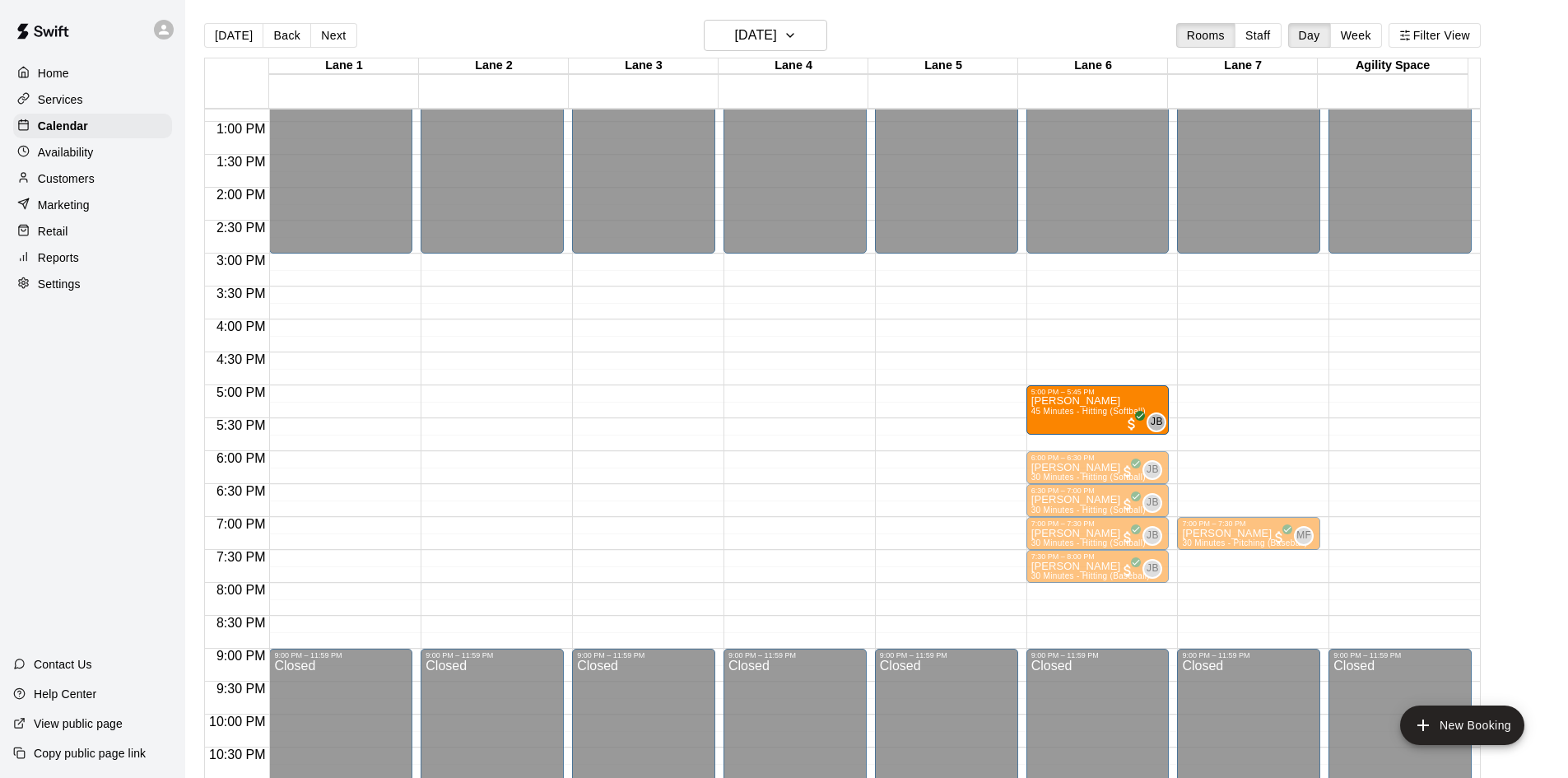
drag, startPoint x: 332, startPoint y: 413, endPoint x: 1090, endPoint y: 421, distance: 758.0
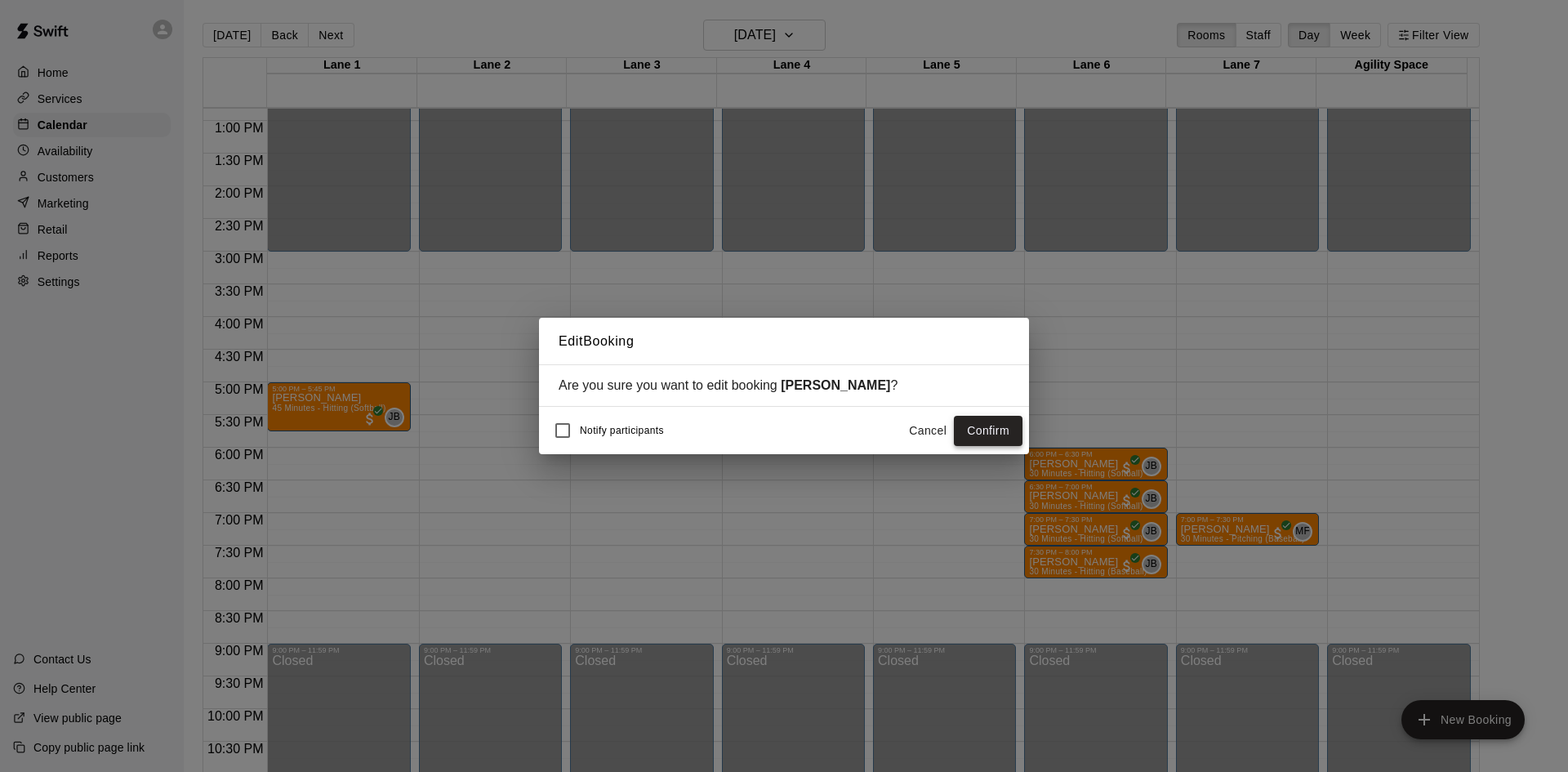
click at [998, 431] on button "Confirm" at bounding box center [988, 432] width 69 height 31
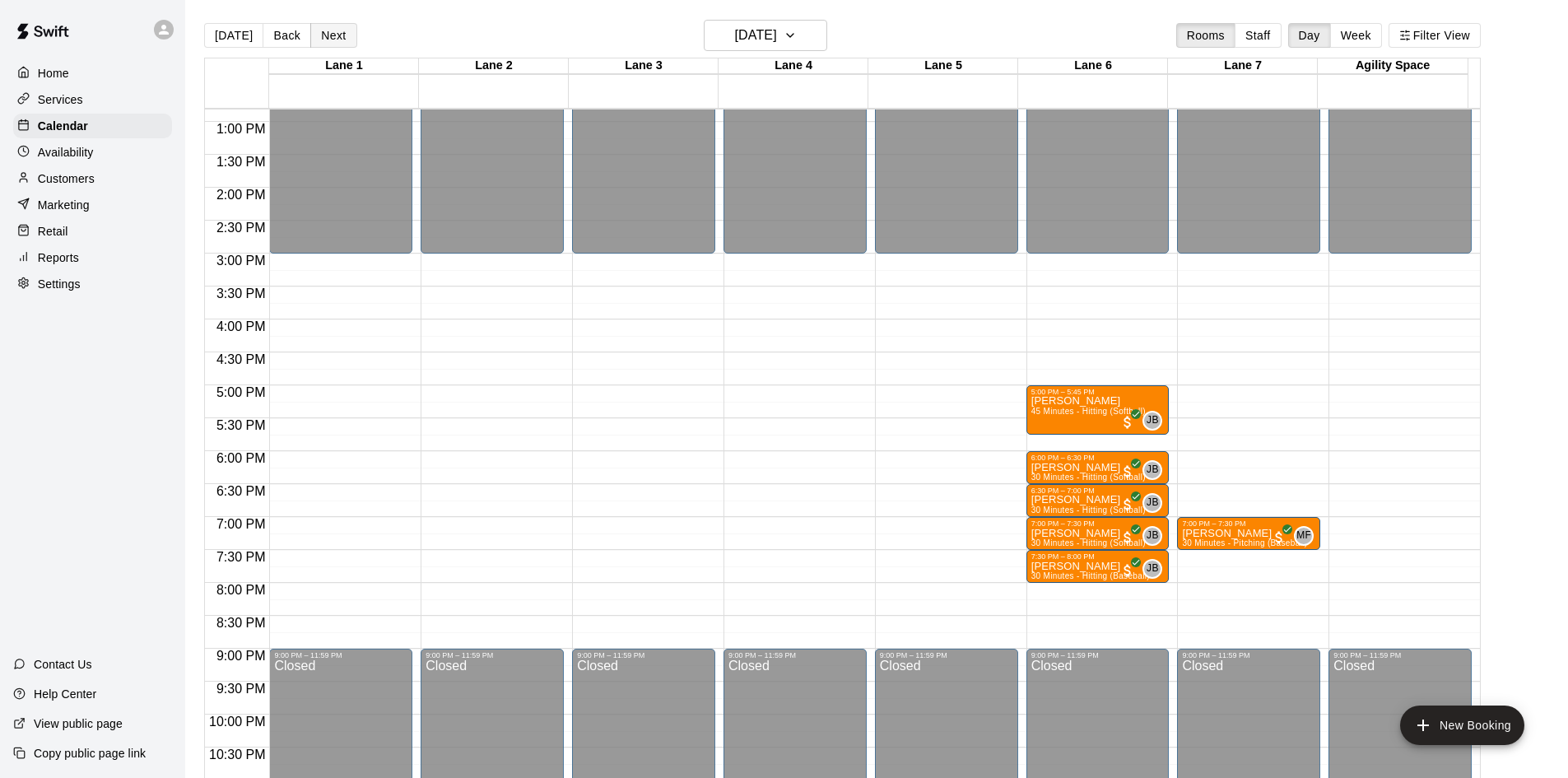
click at [338, 39] on button "Next" at bounding box center [333, 35] width 46 height 25
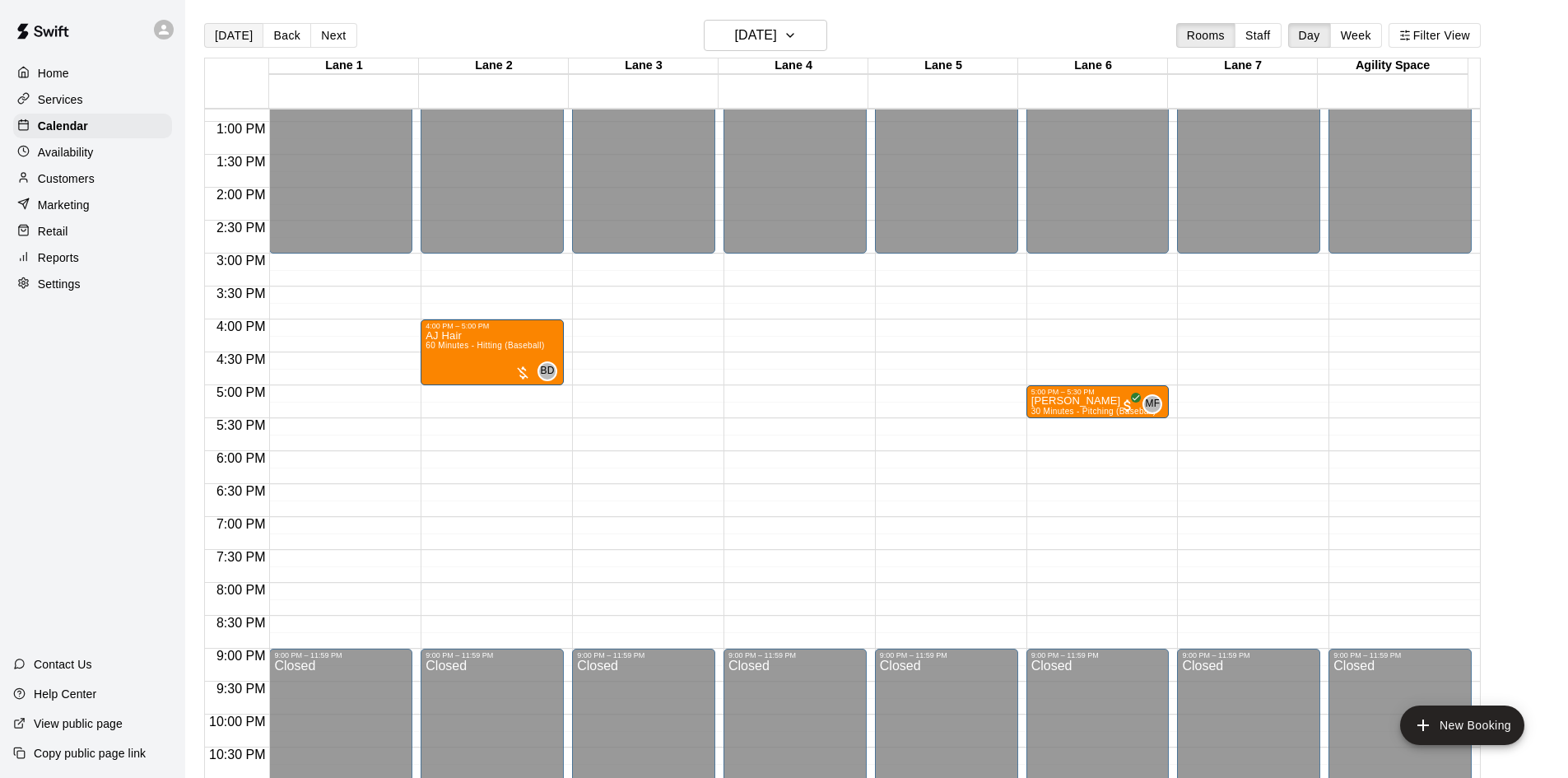
click at [236, 37] on button "[DATE]" at bounding box center [233, 35] width 59 height 25
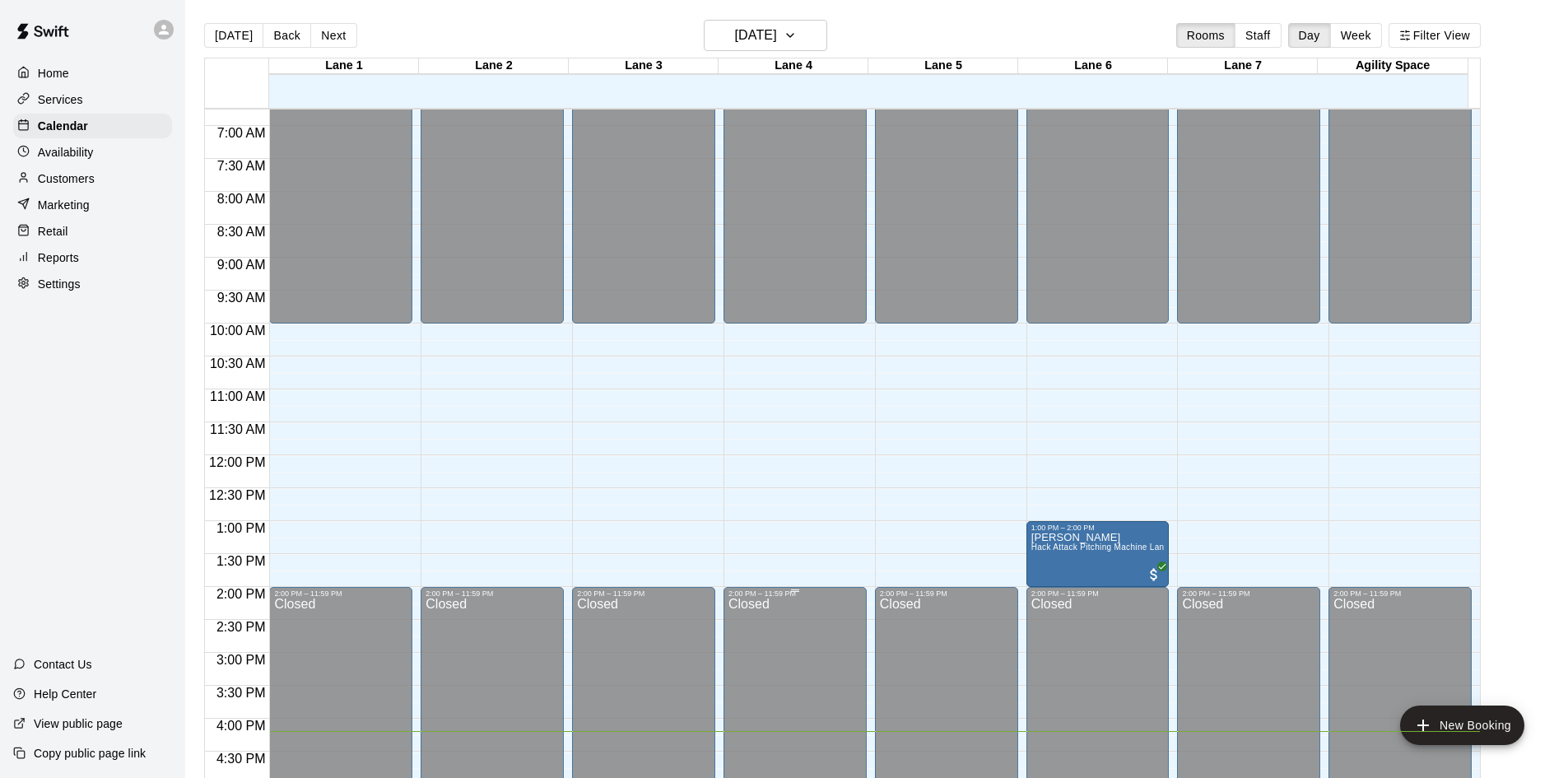
scroll to position [350, 0]
